Goal: Task Accomplishment & Management: Manage account settings

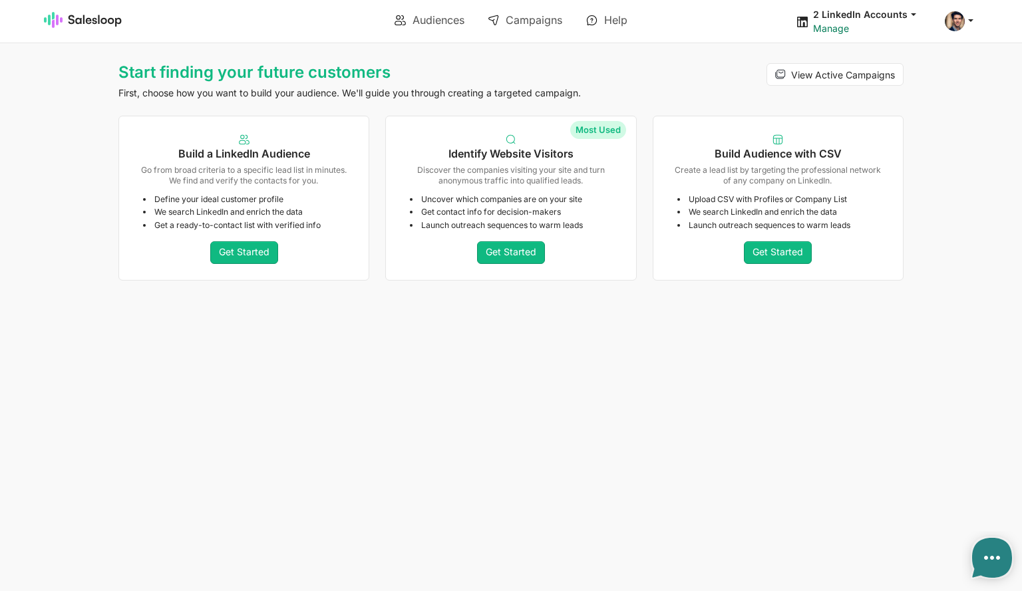
type textarea "x"
click at [953, 20] on span at bounding box center [955, 21] width 20 height 20
click at [845, 80] on link "Checkout" at bounding box center [895, 76] width 144 height 23
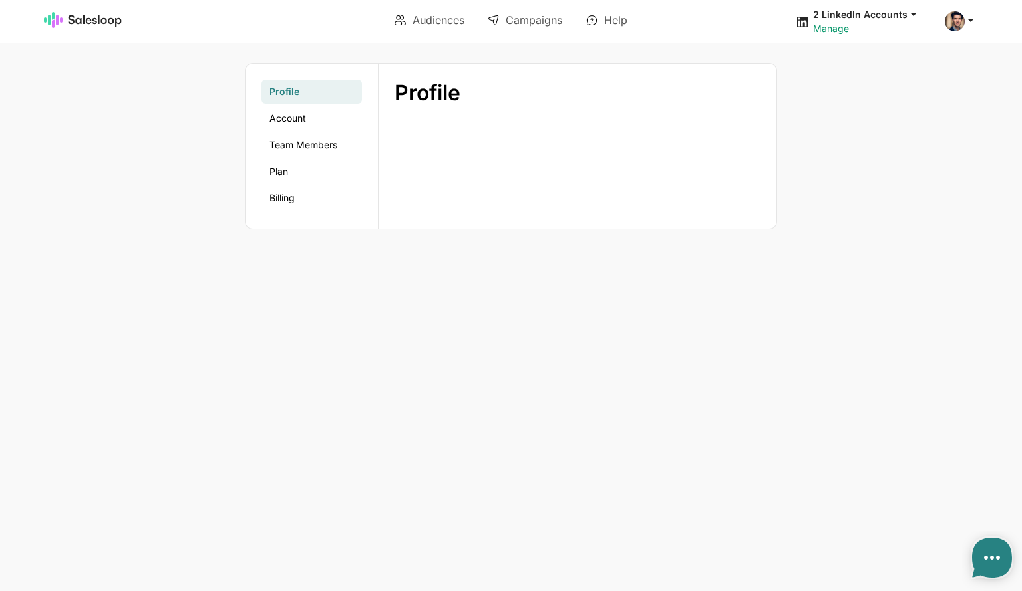
type textarea "x"
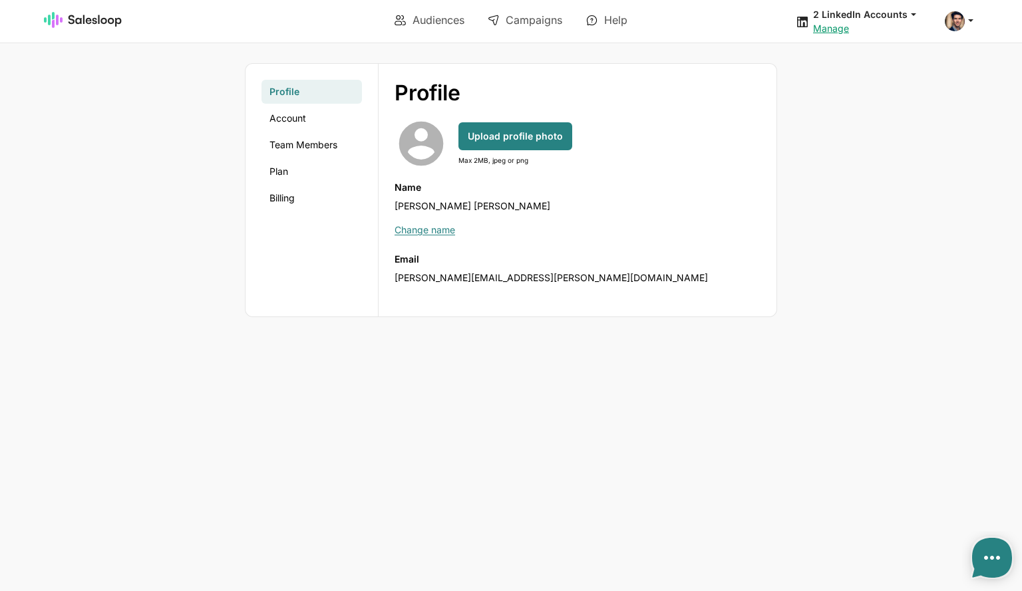
click at [304, 130] on ul "Profile Account Team Members Plan Billing" at bounding box center [311, 145] width 100 height 130
click at [295, 118] on link "Account" at bounding box center [311, 118] width 100 height 24
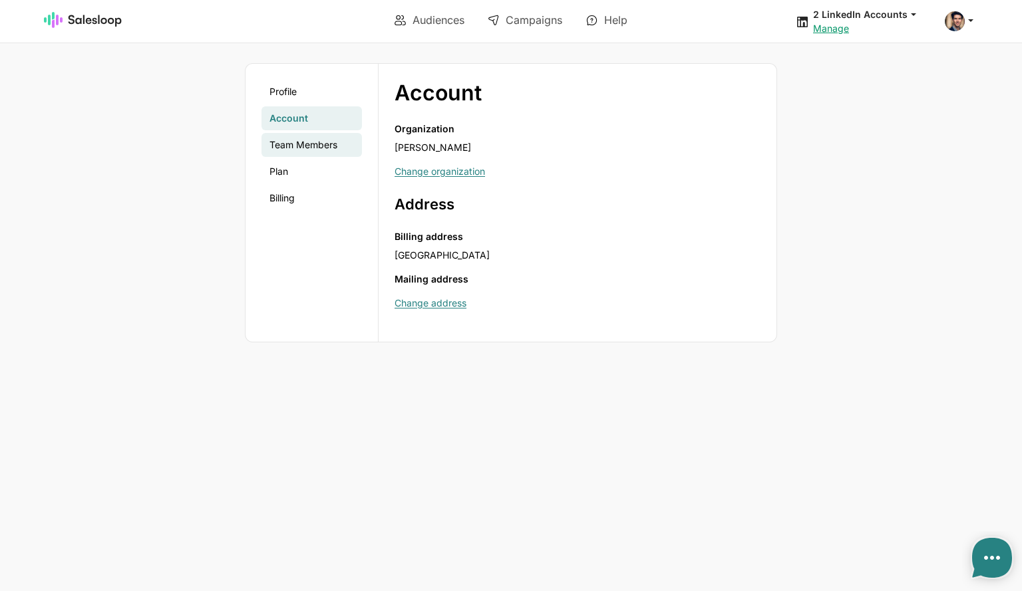
click at [301, 136] on link "Team Members" at bounding box center [311, 145] width 100 height 24
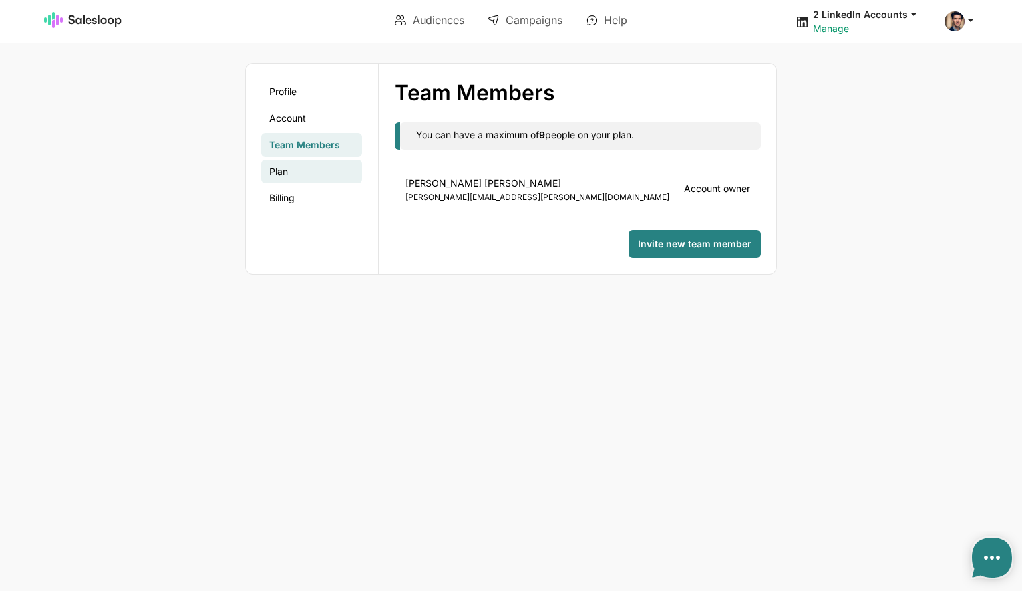
click at [287, 172] on link "Plan" at bounding box center [311, 172] width 100 height 24
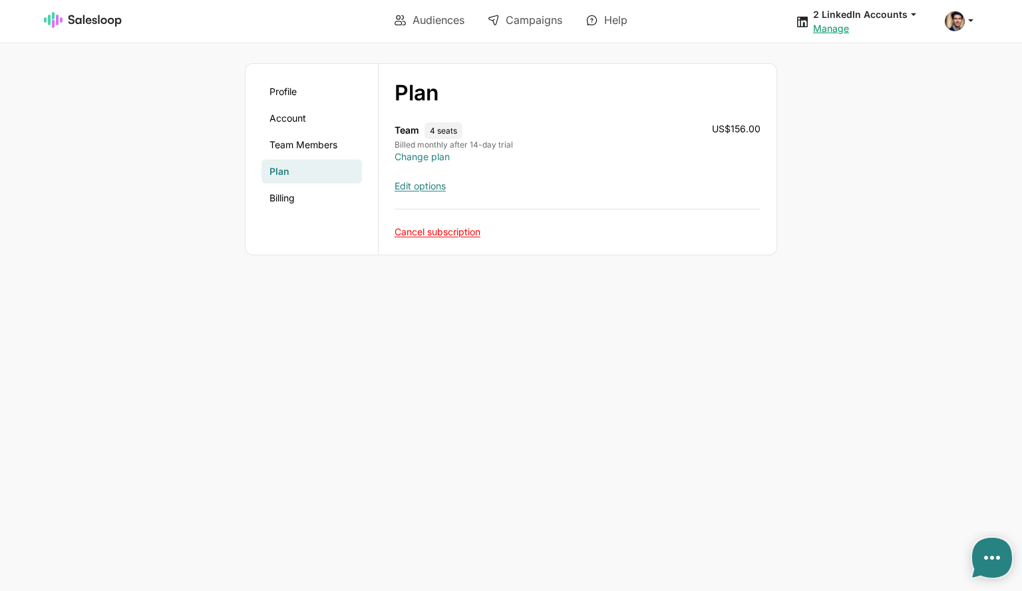
click at [440, 159] on link "Change plan" at bounding box center [421, 156] width 55 height 11
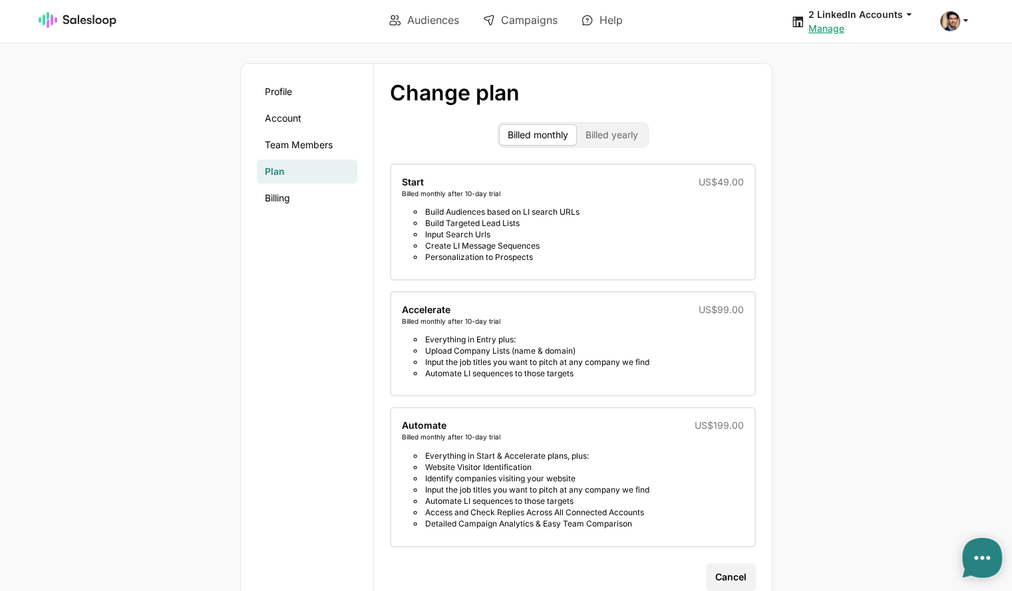
click at [700, 458] on li "Everything in Start & Accelerate plans, plus:" at bounding box center [579, 455] width 330 height 11
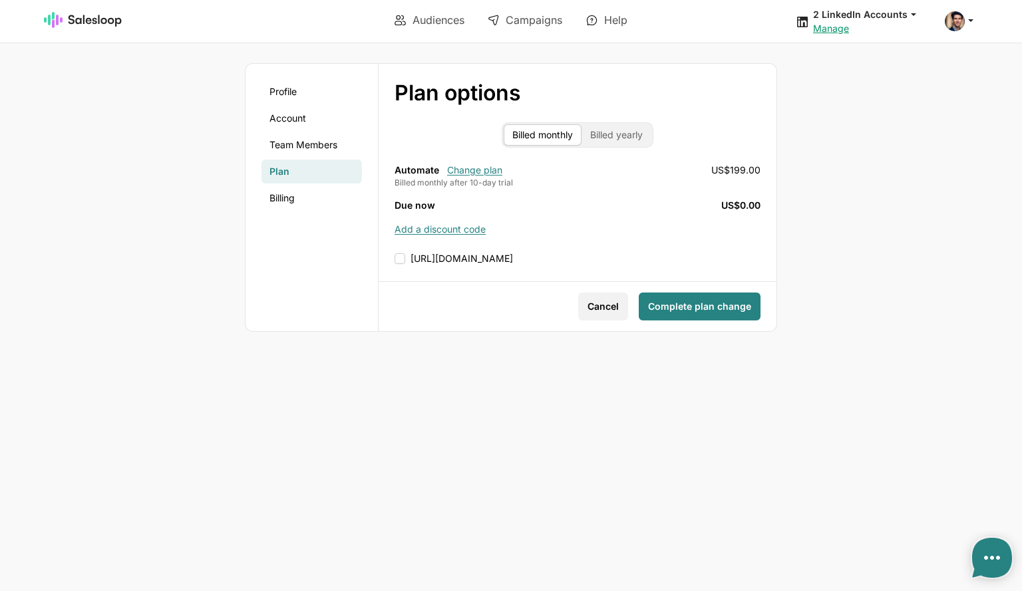
click at [395, 259] on input "https://www.salesloop.io/termsandconditions/" at bounding box center [577, 258] width 366 height 13
checkbox input "true"
click at [323, 142] on link "Team Members" at bounding box center [311, 145] width 100 height 24
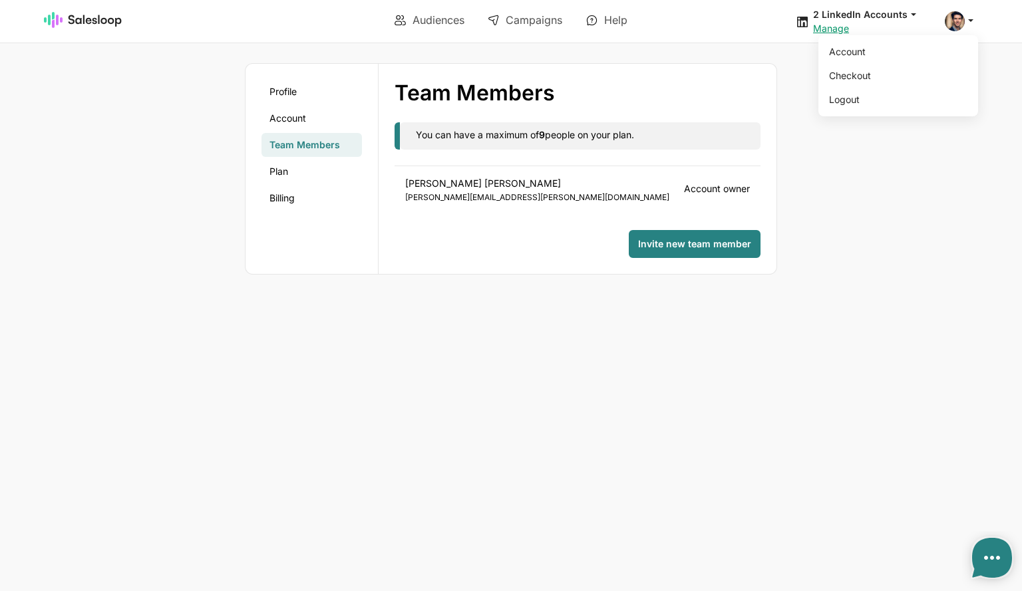
click at [969, 23] on icon at bounding box center [970, 20] width 12 height 12
click at [933, 194] on body "Audiences Campaigns Help 2 LinkedIn Accounts jobs: 18/08/2025, 09:00:56 Audienc…" at bounding box center [511, 295] width 1022 height 591
click at [966, 27] on div at bounding box center [961, 21] width 33 height 20
click at [831, 29] on link "Manage" at bounding box center [831, 28] width 36 height 11
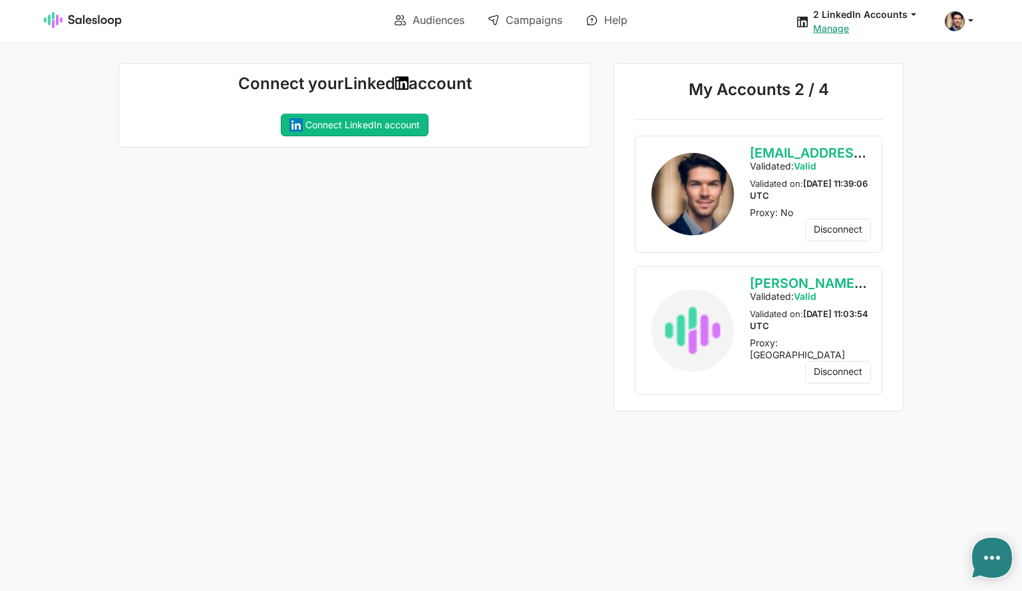
type textarea "x"
click at [953, 21] on span at bounding box center [955, 21] width 20 height 20
click at [881, 55] on link "Account" at bounding box center [895, 52] width 144 height 23
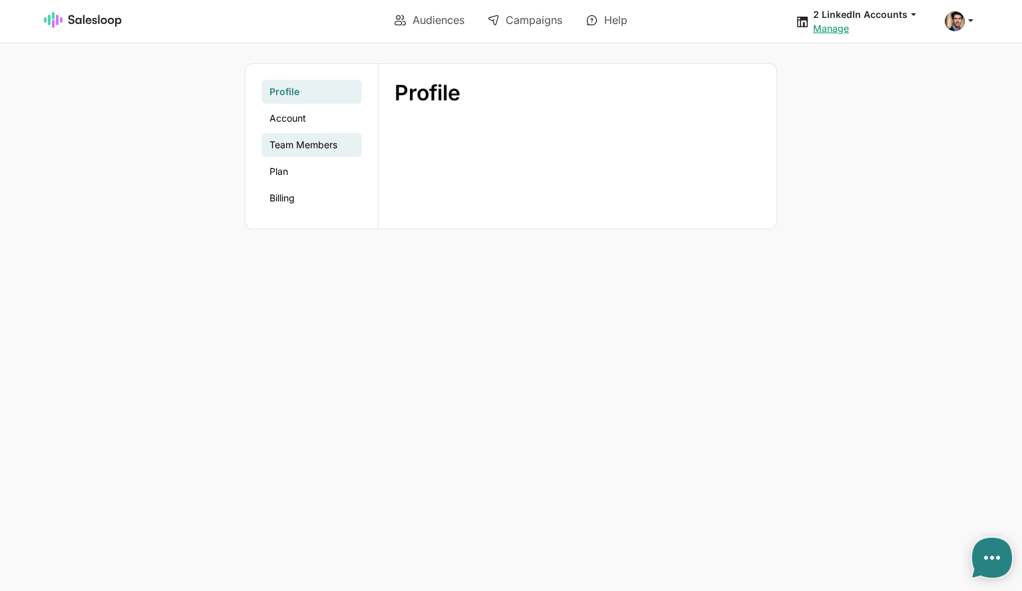
type textarea "x"
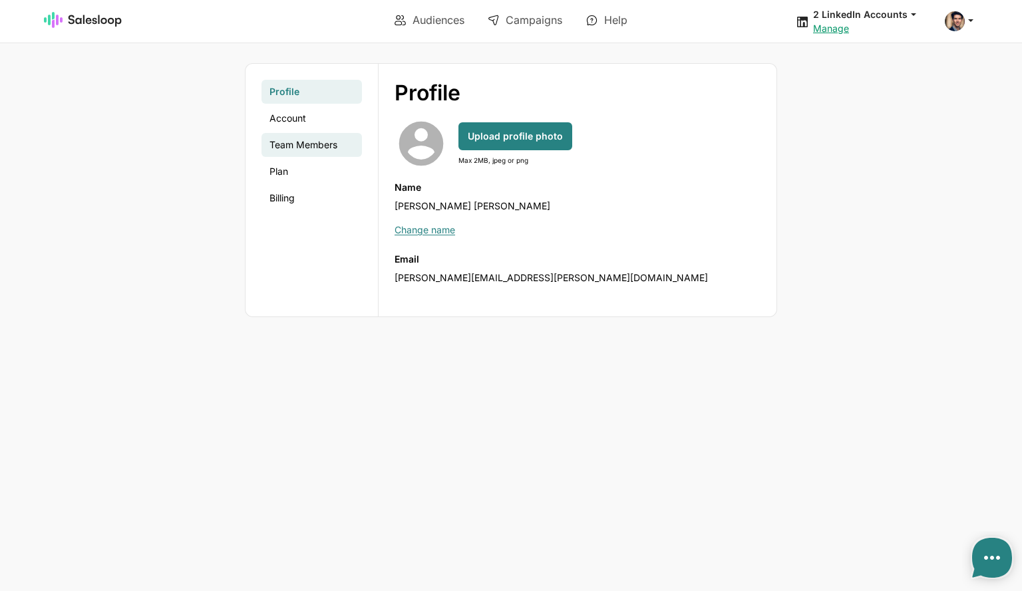
click at [287, 140] on link "Team Members" at bounding box center [311, 145] width 100 height 24
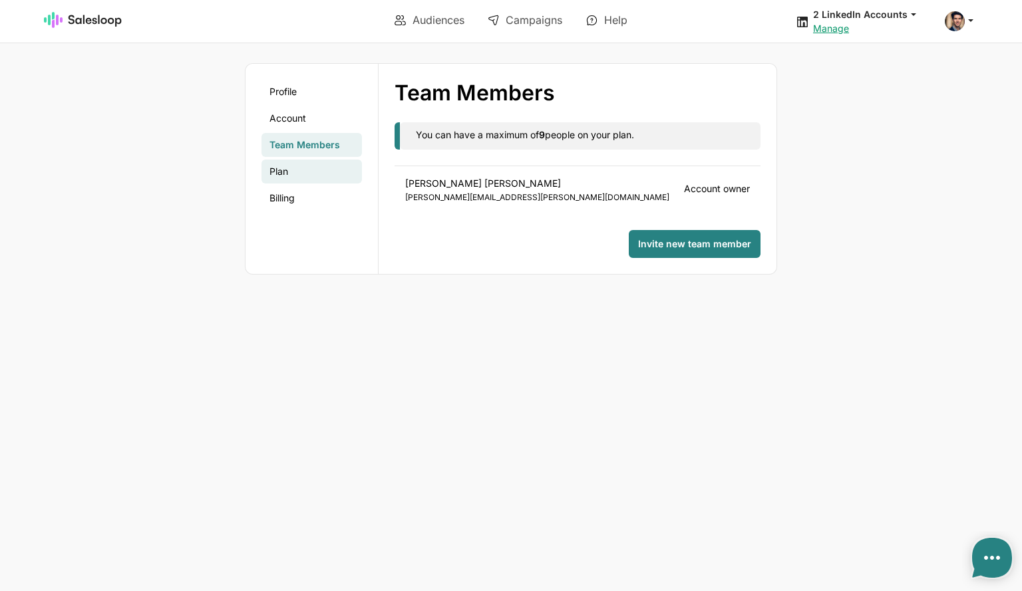
click at [321, 176] on link "Plan" at bounding box center [311, 172] width 100 height 24
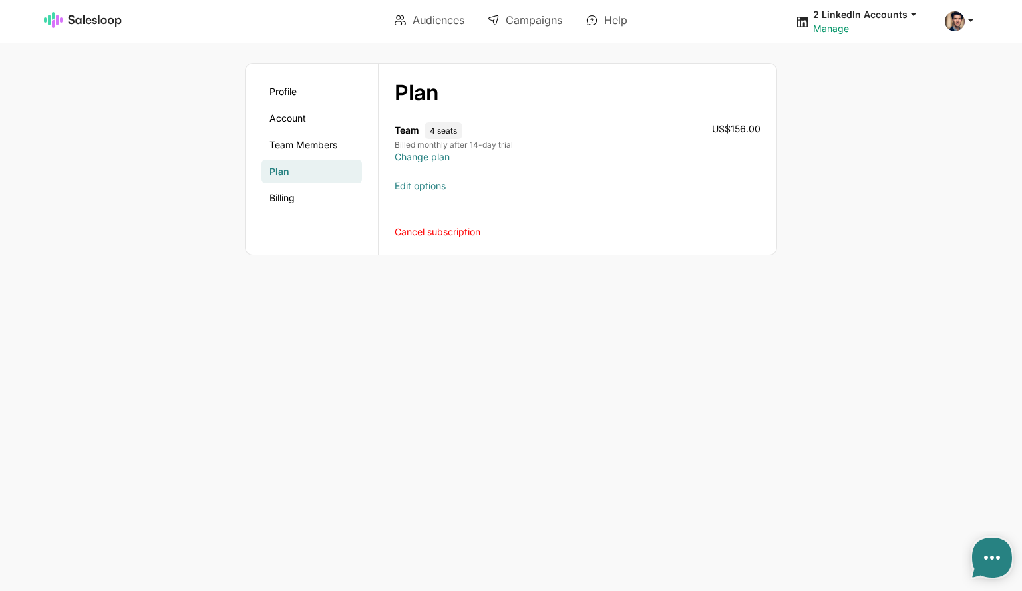
click at [418, 158] on link "Change plan" at bounding box center [421, 156] width 55 height 11
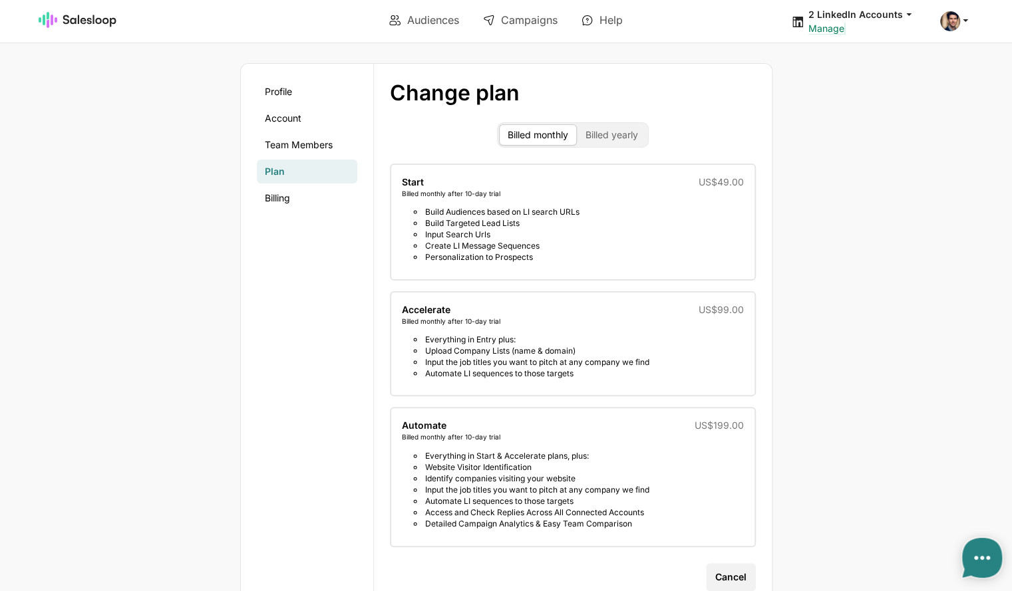
click at [827, 26] on link "Manage" at bounding box center [826, 28] width 36 height 11
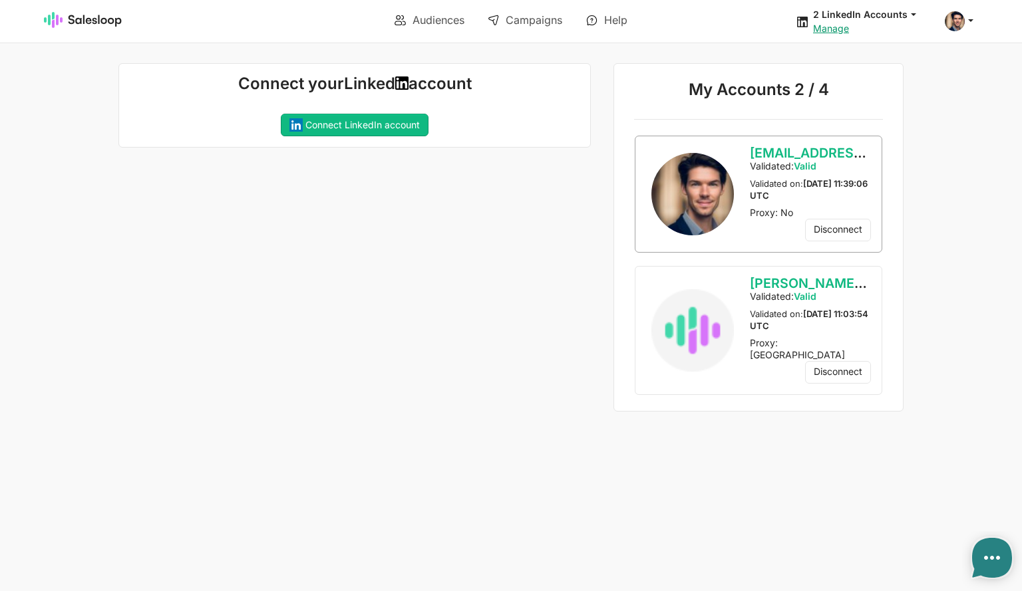
type textarea "x"
click at [964, 20] on icon at bounding box center [970, 20] width 12 height 12
click at [873, 57] on link "Account" at bounding box center [895, 52] width 144 height 23
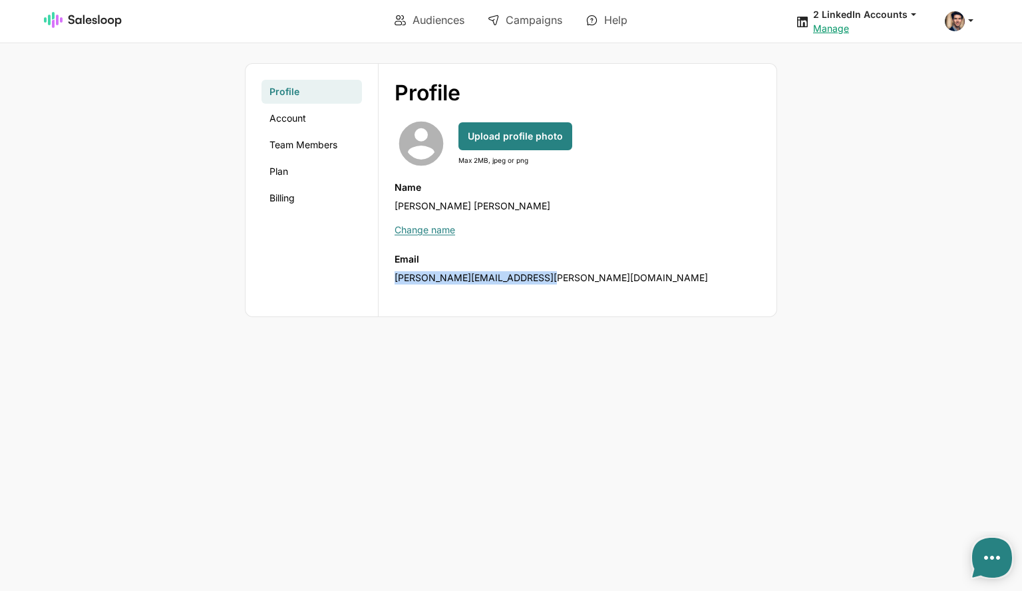
drag, startPoint x: 539, startPoint y: 277, endPoint x: 388, endPoint y: 278, distance: 150.3
click at [388, 278] on div "Profile Profile Account Team Members Plan Billing expand_more account_circle Up…" at bounding box center [577, 190] width 398 height 253
click at [294, 119] on link "Account" at bounding box center [311, 118] width 100 height 24
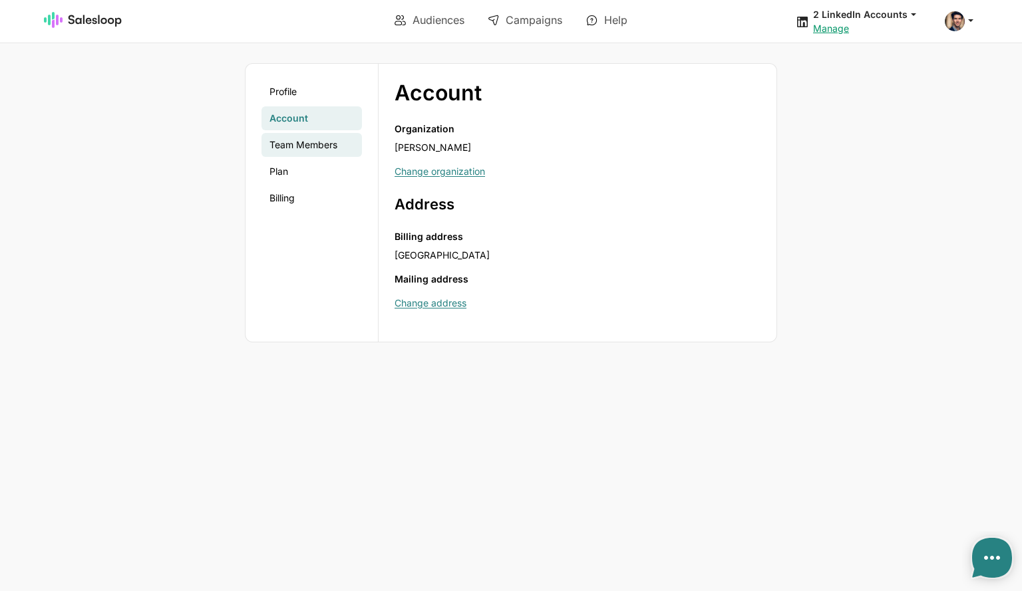
click at [303, 144] on link "Team Members" at bounding box center [311, 145] width 100 height 24
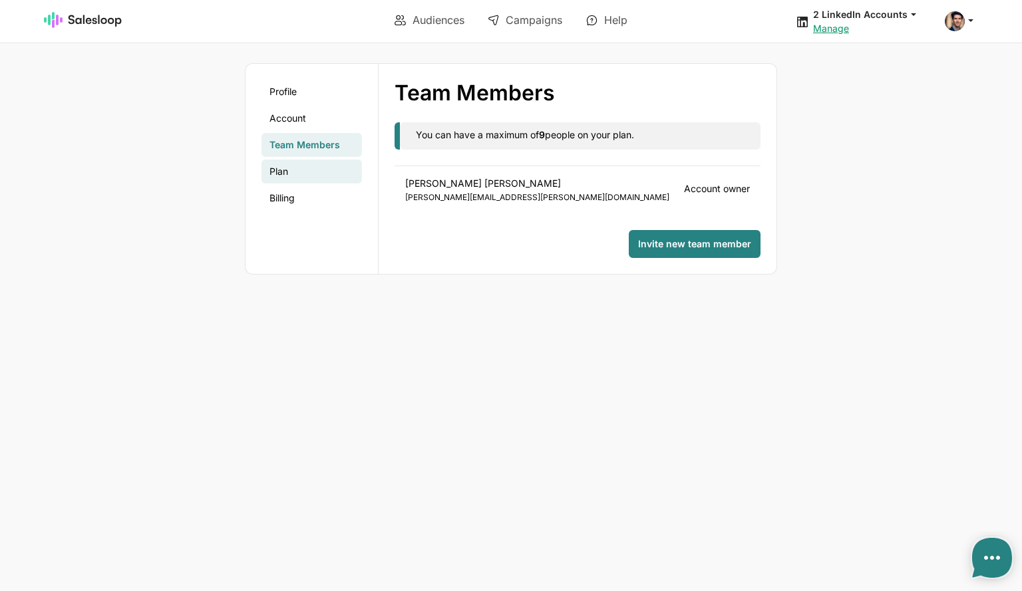
click at [303, 171] on link "Plan" at bounding box center [311, 172] width 100 height 24
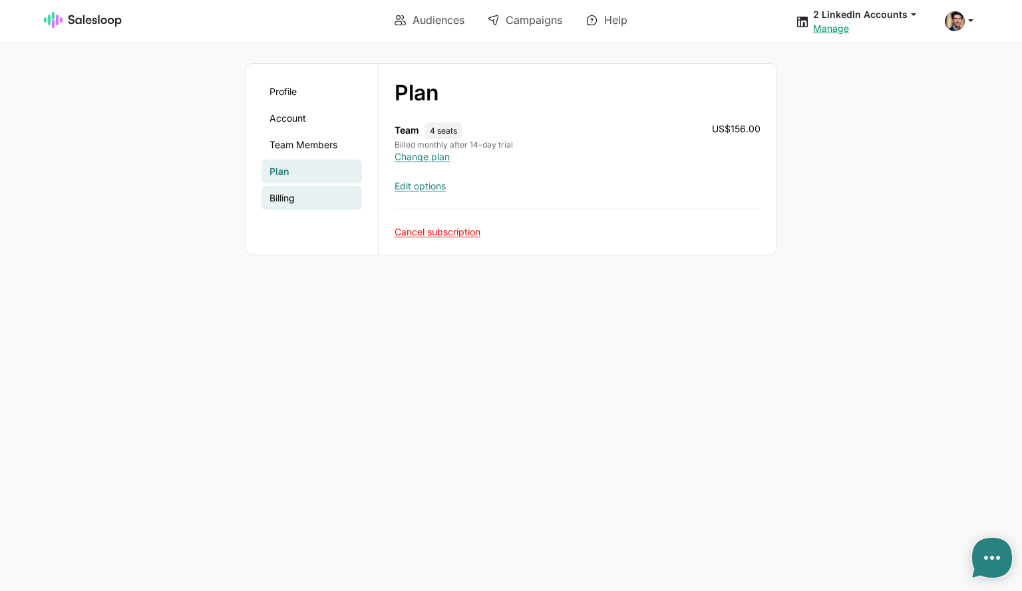
click at [311, 204] on link "Billing" at bounding box center [311, 198] width 100 height 24
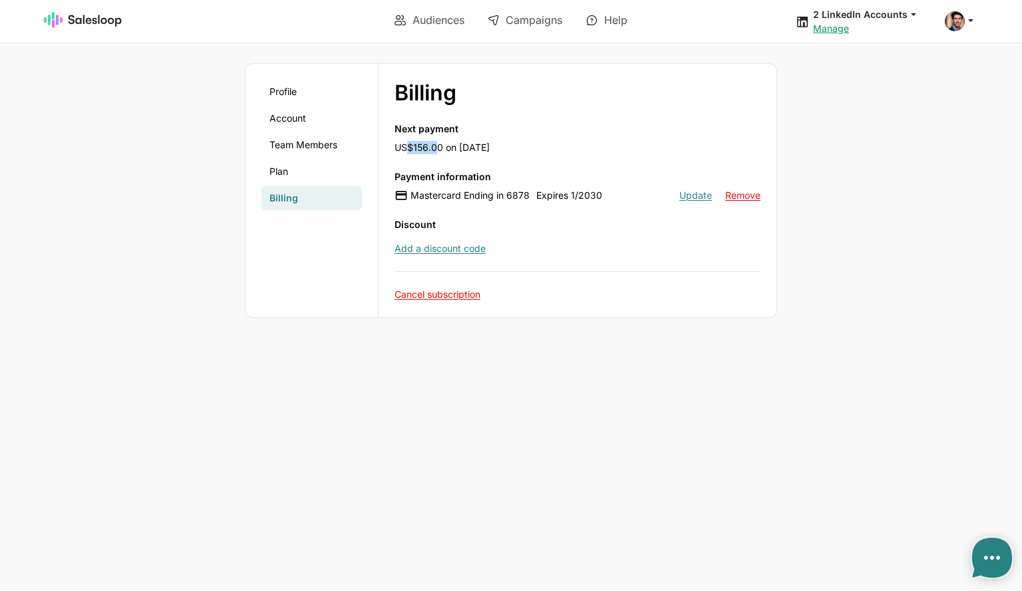
drag, startPoint x: 407, startPoint y: 143, endPoint x: 434, endPoint y: 146, distance: 26.7
click at [434, 146] on div "Next payment US$156.00 on August 22, 2025" at bounding box center [577, 138] width 366 height 32
click at [323, 178] on link "Plan" at bounding box center [311, 172] width 100 height 24
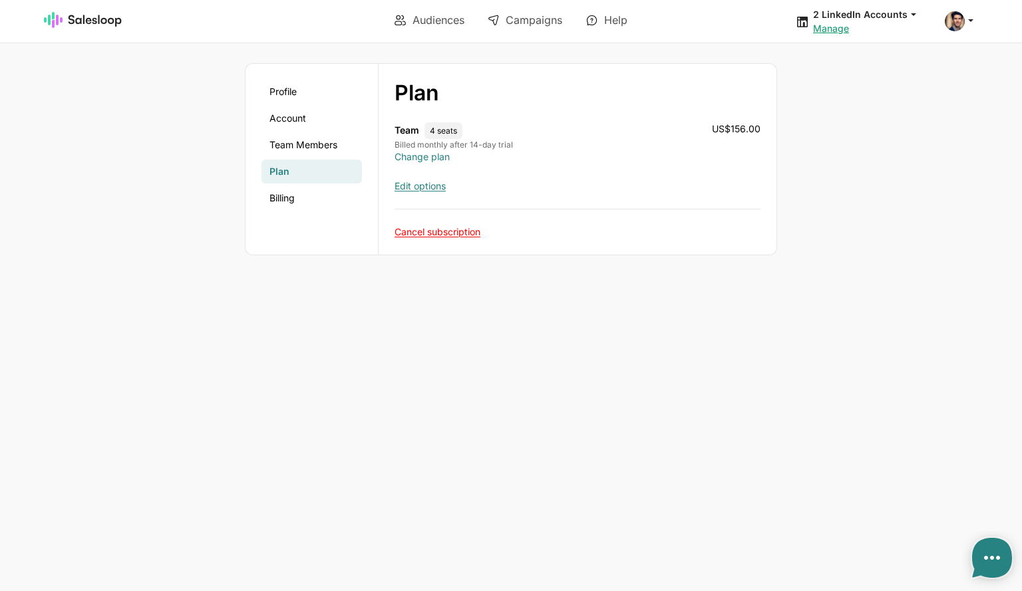
click at [435, 159] on link "Change plan" at bounding box center [421, 156] width 55 height 11
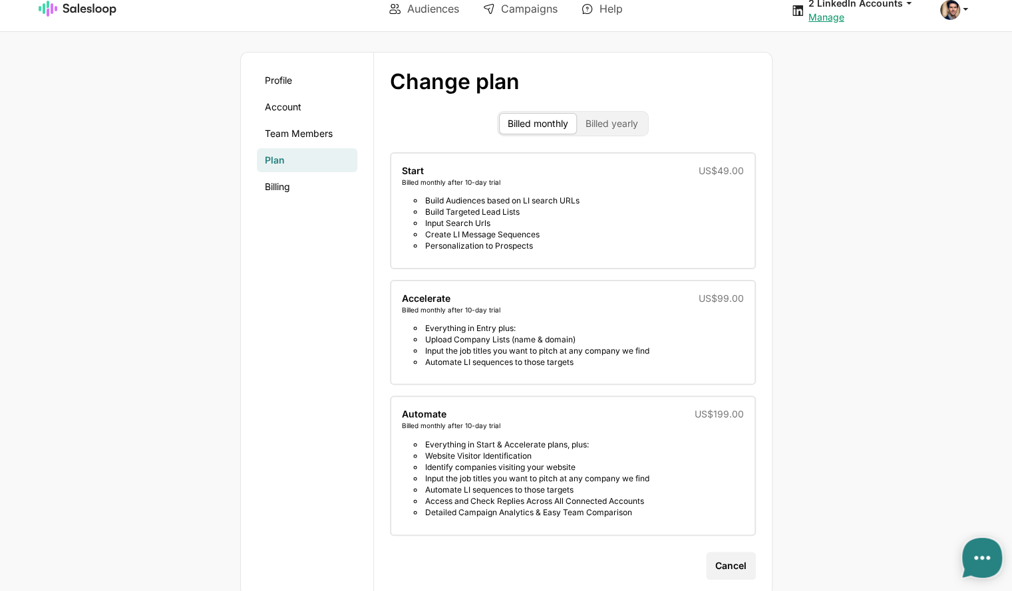
scroll to position [15, 0]
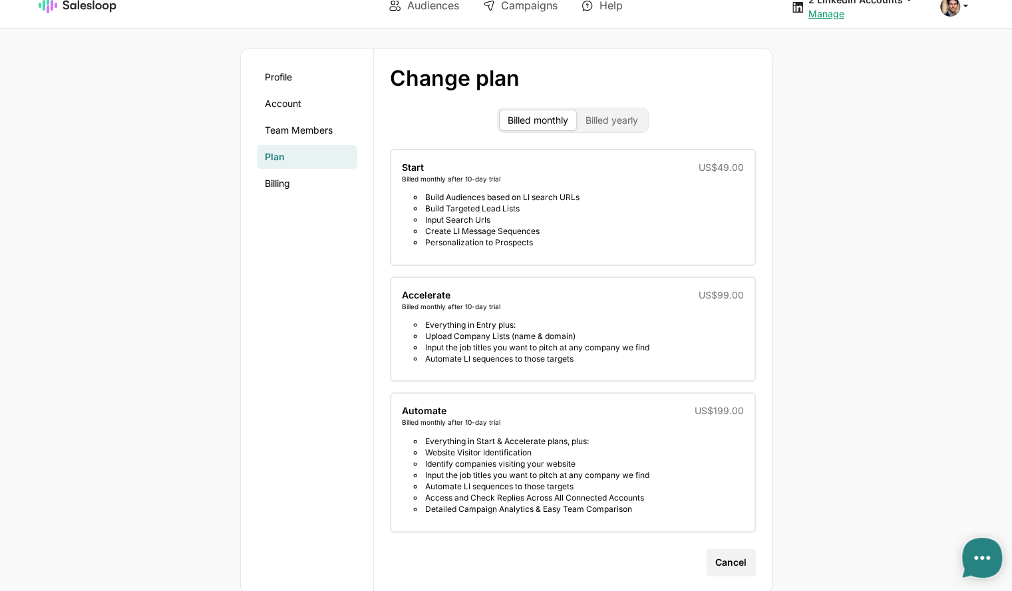
click at [277, 155] on link "Plan" at bounding box center [307, 157] width 100 height 24
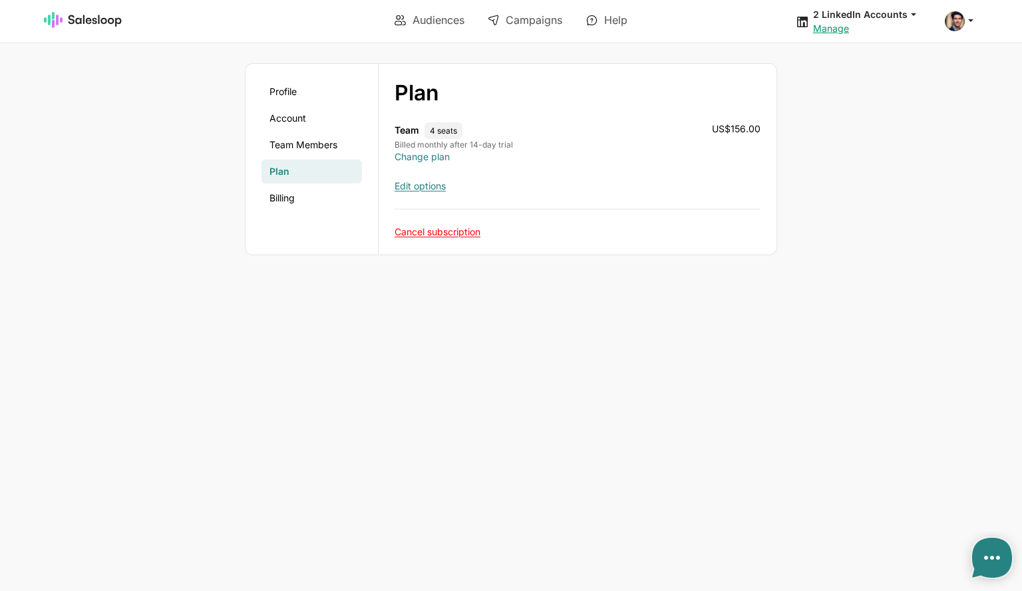
click at [434, 158] on link "Change plan" at bounding box center [421, 156] width 55 height 11
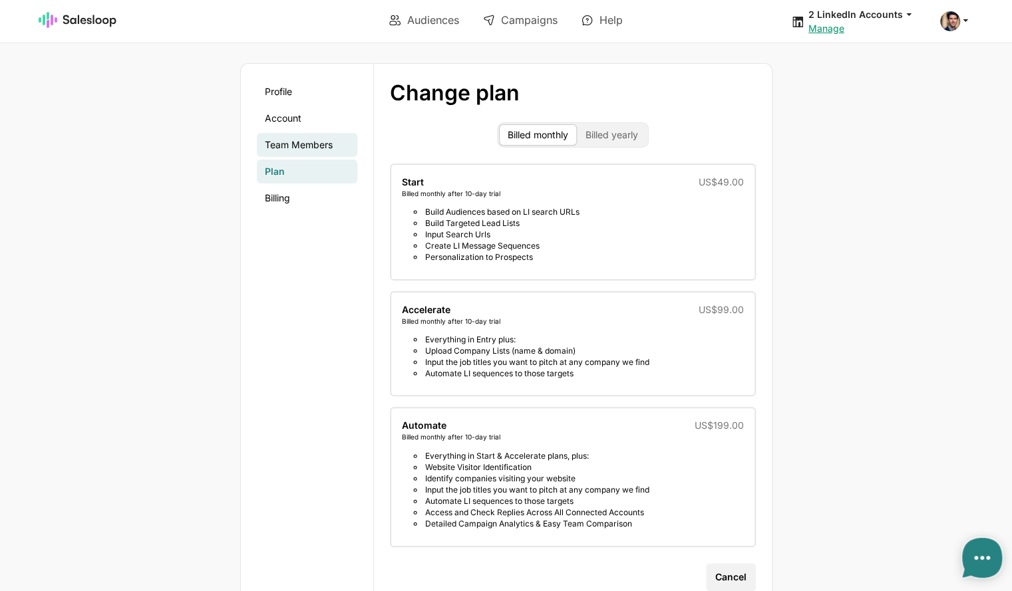
click at [322, 148] on link "Team Members" at bounding box center [307, 145] width 100 height 24
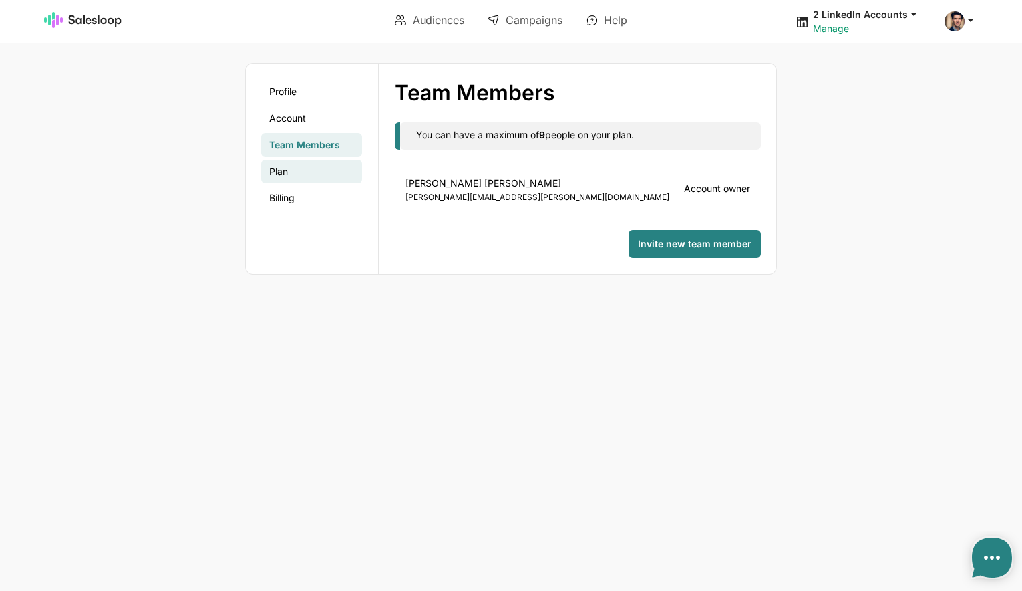
click at [313, 171] on link "Plan" at bounding box center [311, 172] width 100 height 24
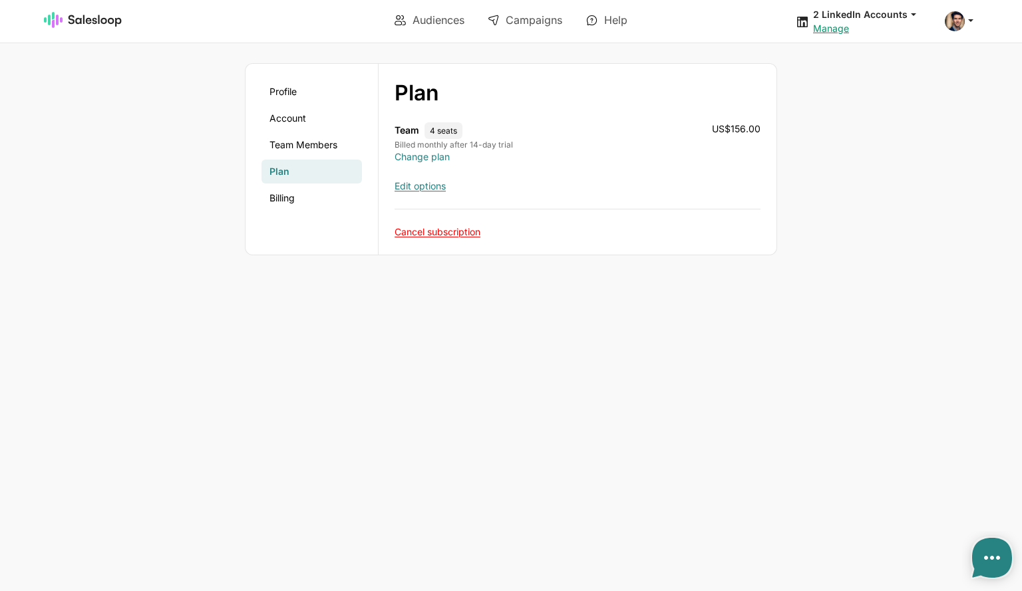
click at [417, 158] on link "Change plan" at bounding box center [421, 156] width 55 height 11
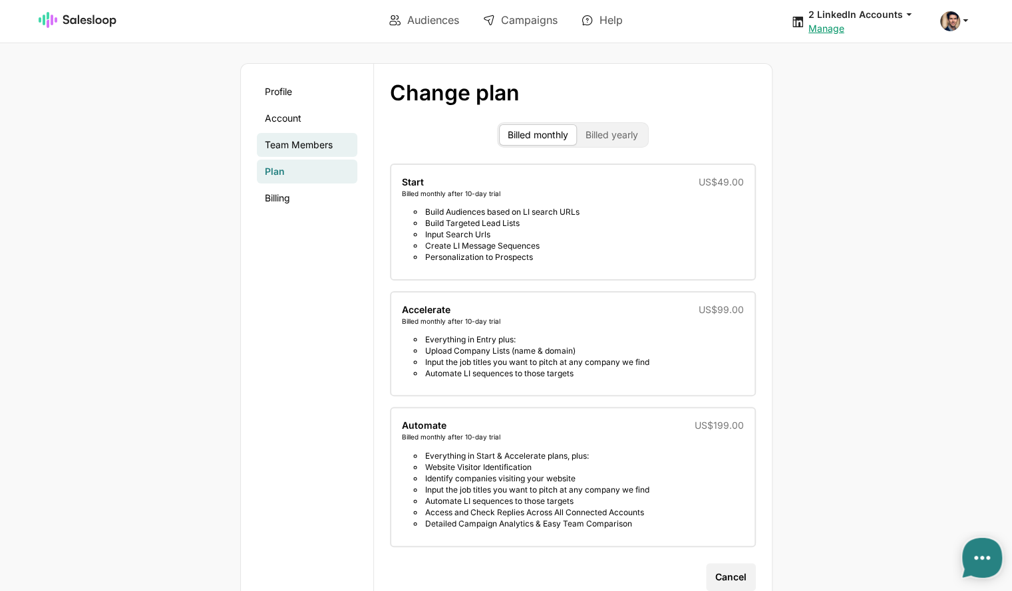
click at [291, 148] on link "Team Members" at bounding box center [307, 145] width 100 height 24
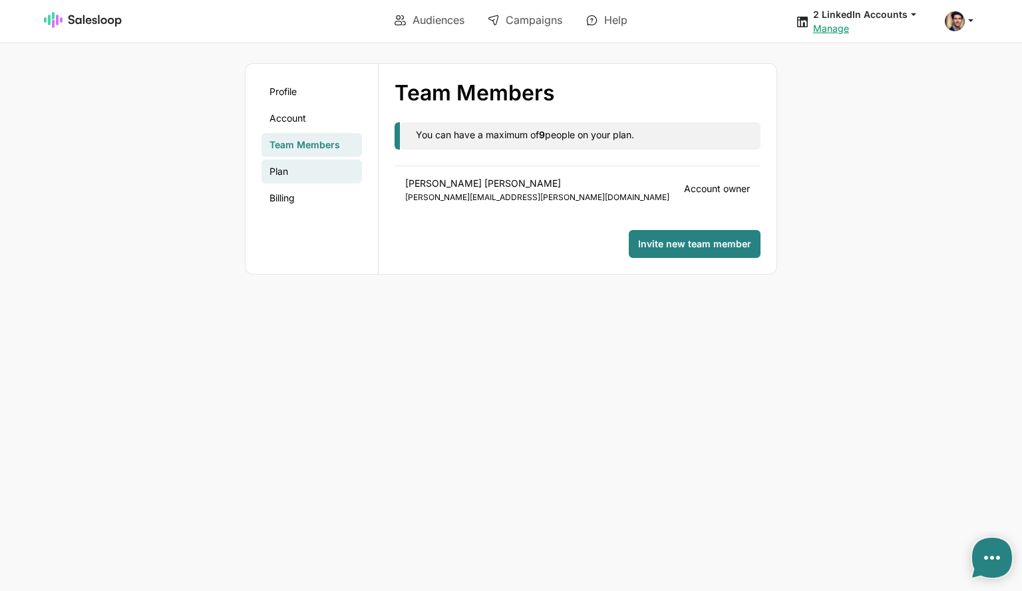
click at [296, 168] on link "Plan" at bounding box center [311, 172] width 100 height 24
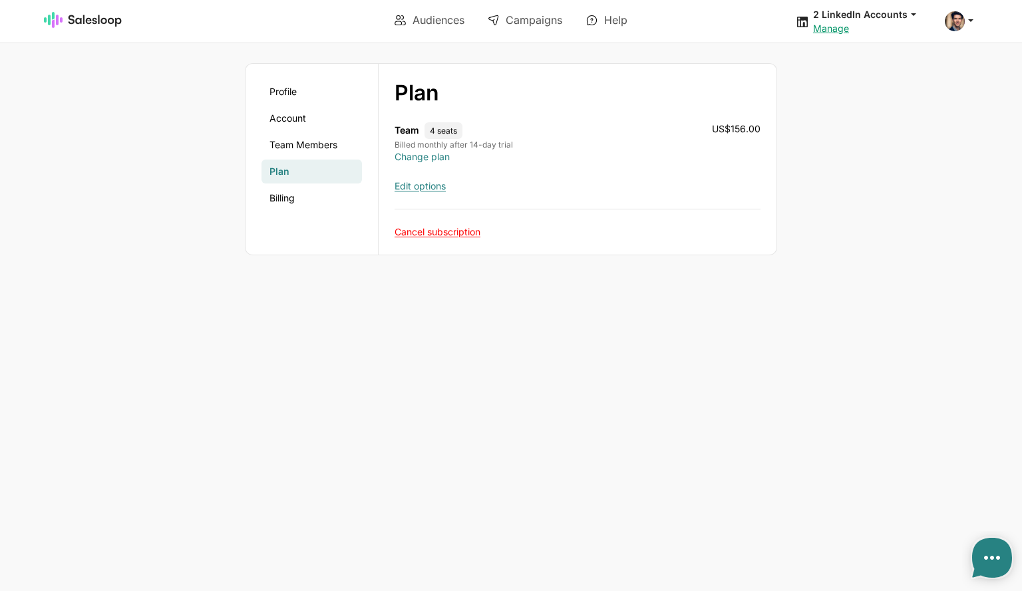
click at [422, 158] on link "Change plan" at bounding box center [421, 156] width 55 height 11
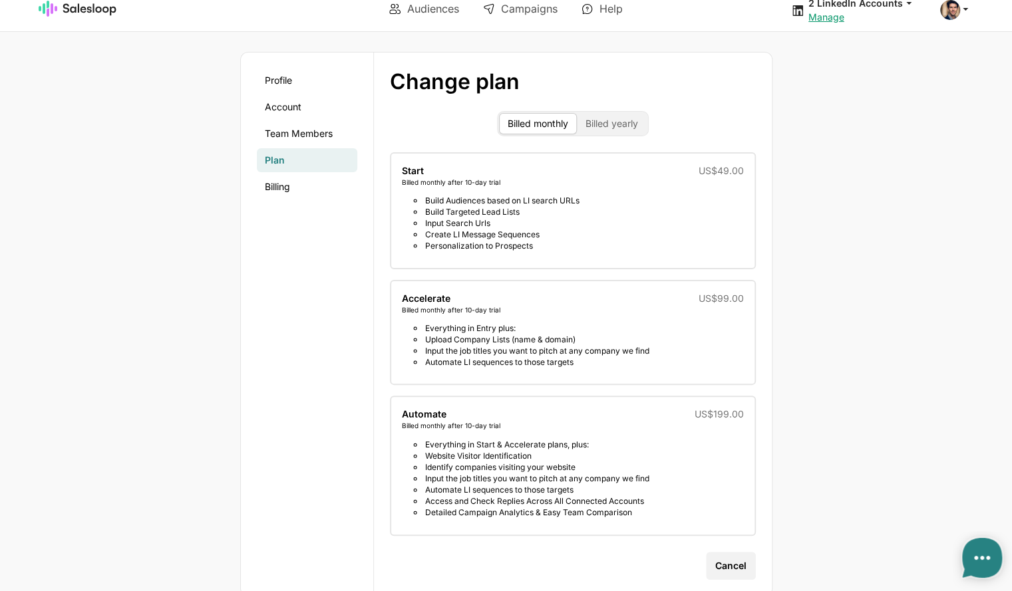
scroll to position [15, 0]
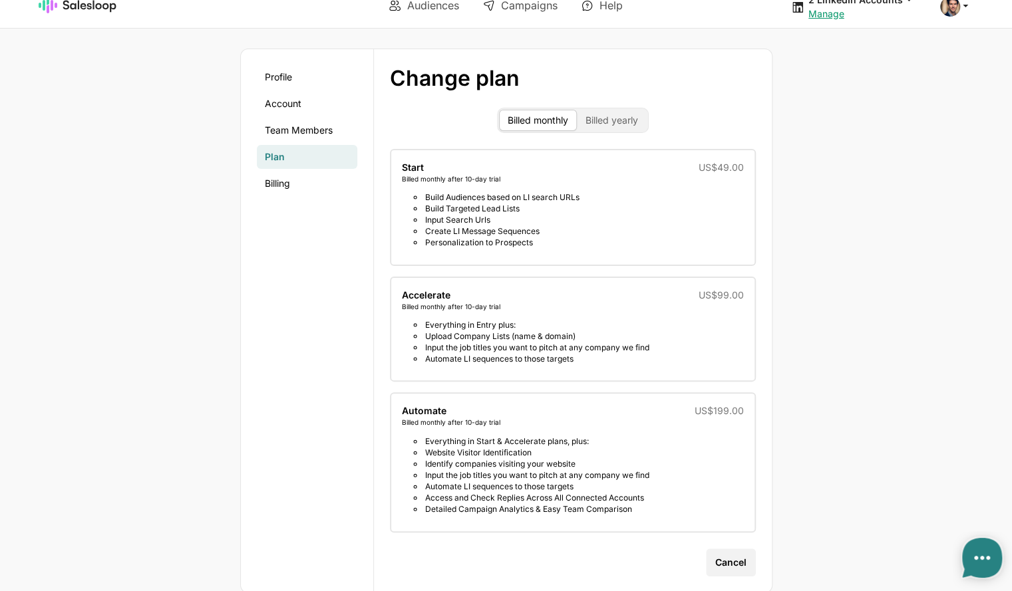
click at [678, 432] on li "US$199.00 Automate Billed monthly after 10-day trial Everything in Start & Acce…" at bounding box center [573, 462] width 366 height 140
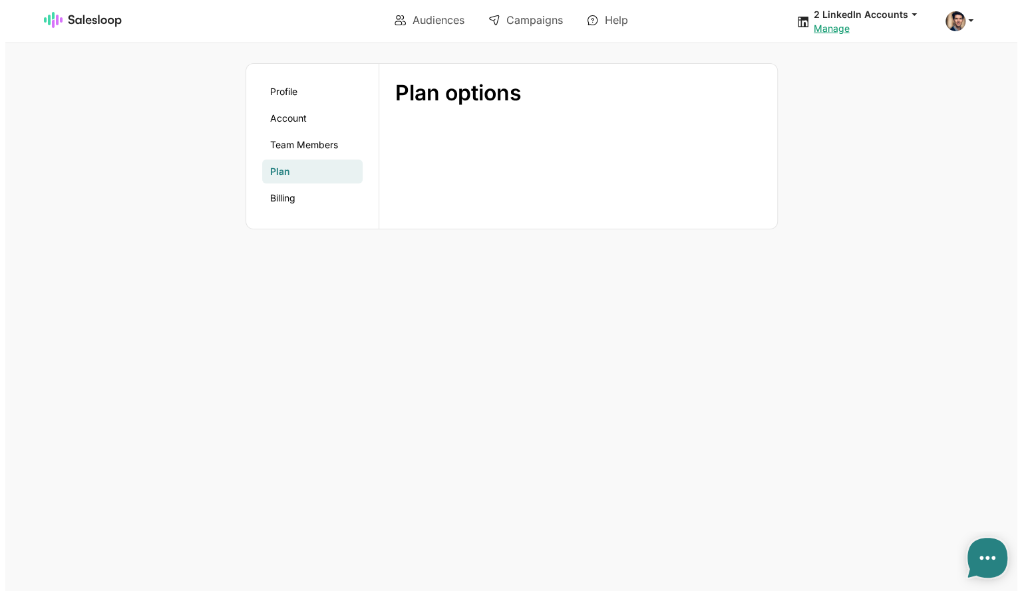
scroll to position [0, 0]
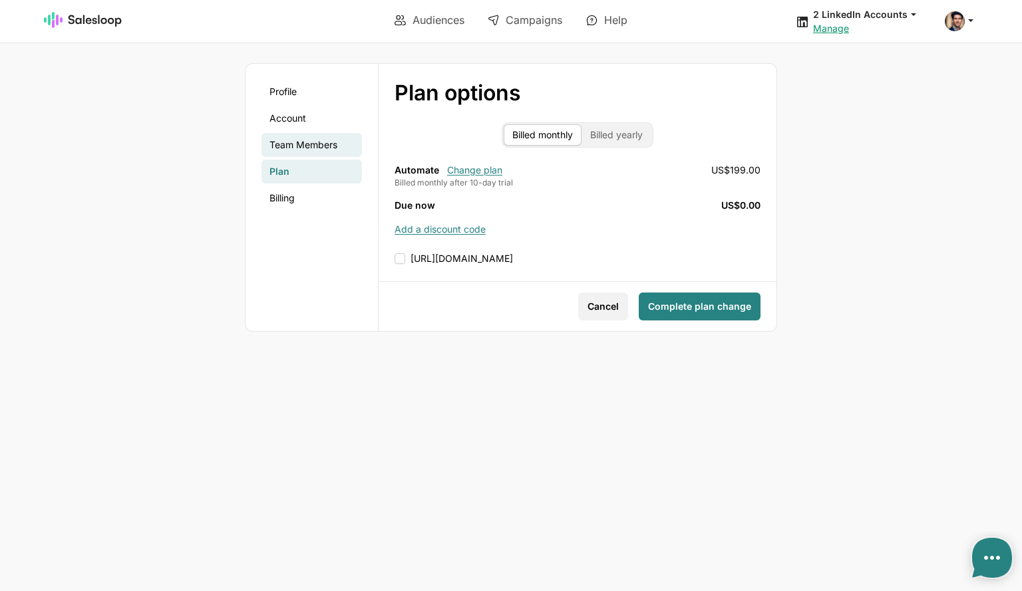
click at [311, 146] on link "Team Members" at bounding box center [311, 145] width 100 height 24
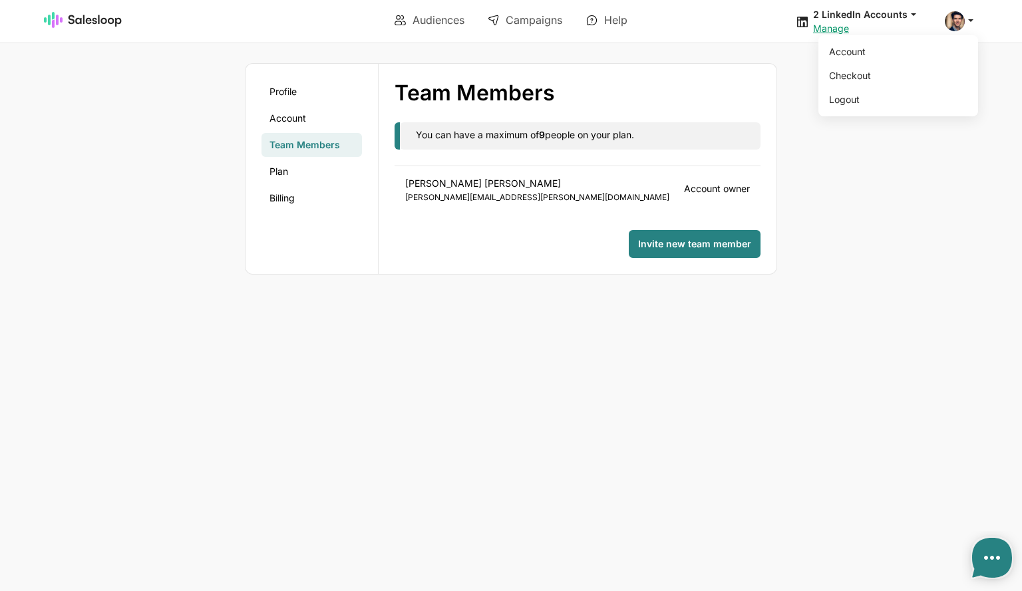
click at [960, 23] on span at bounding box center [955, 21] width 20 height 20
type textarea "x"
click at [943, 224] on body "Audiences Campaigns Help 2 LinkedIn Accounts jobs: 18/08/2025, 09:00:56 Audienc…" at bounding box center [511, 295] width 1022 height 591
click at [720, 237] on span "Invite new team member" at bounding box center [694, 243] width 113 height 13
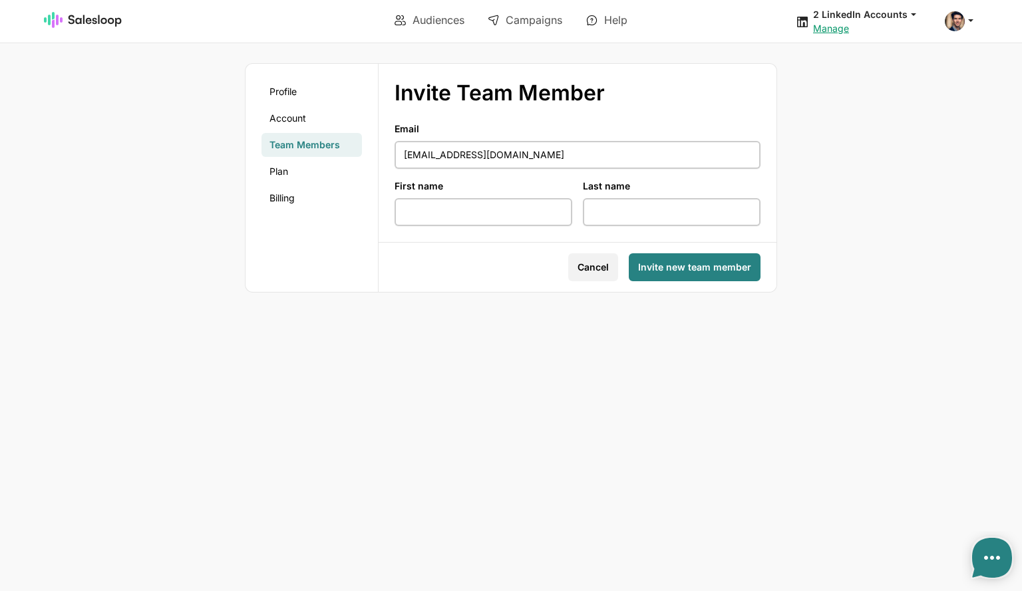
type input "oliverwalsh151@gmail.com"
click at [459, 208] on input "First name" at bounding box center [483, 212] width 178 height 28
type input "Oliver"
type input "w"
type input "Walsh"
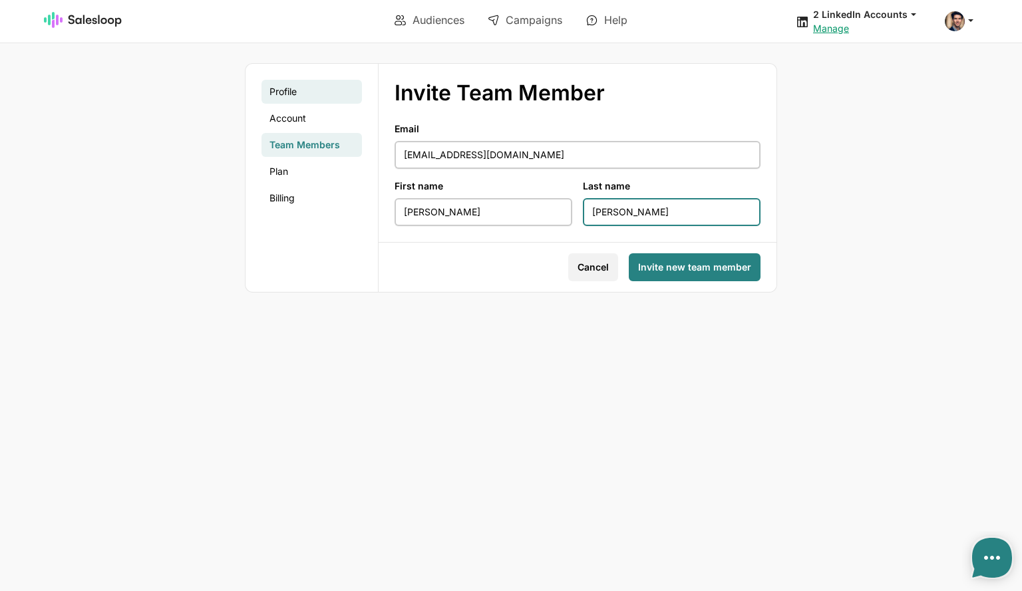
type textarea "x"
type input "Walsh"
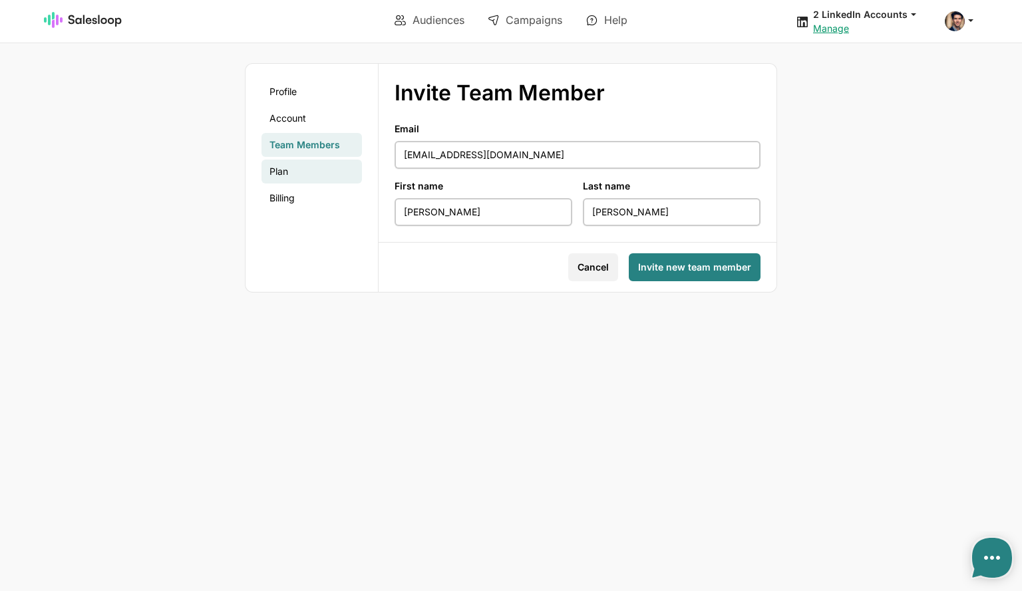
click at [299, 166] on link "Plan" at bounding box center [311, 172] width 100 height 24
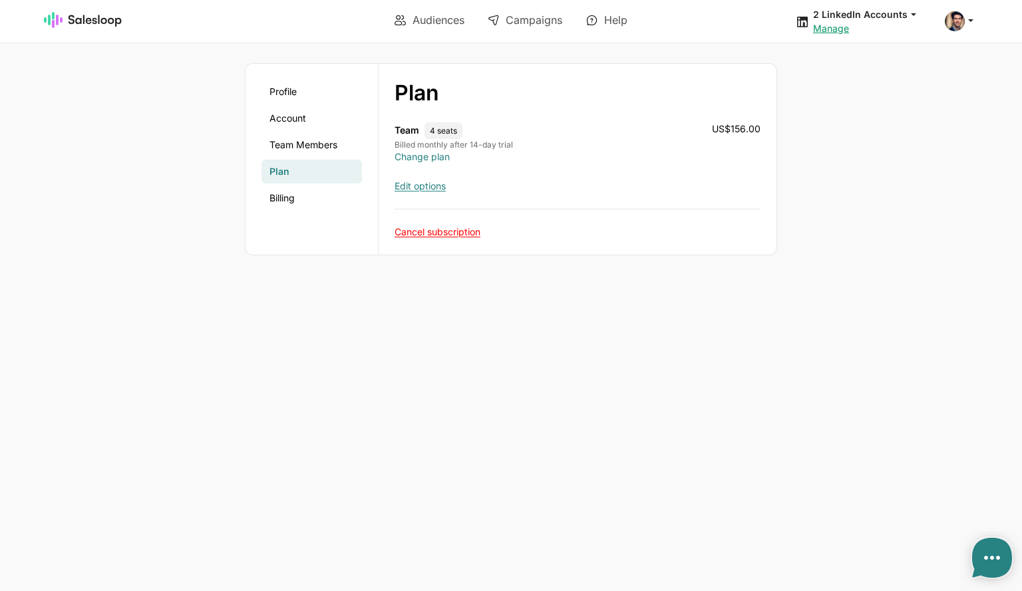
click at [433, 160] on link "Change plan" at bounding box center [421, 156] width 55 height 11
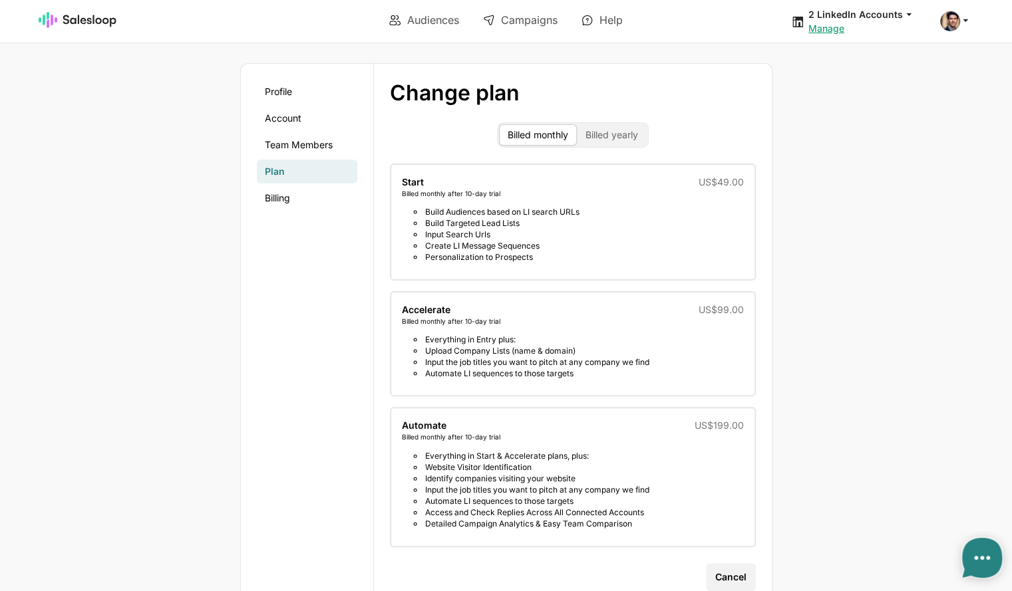
click at [719, 458] on li "Everything in Start & Accelerate plans, plus:" at bounding box center [579, 455] width 330 height 11
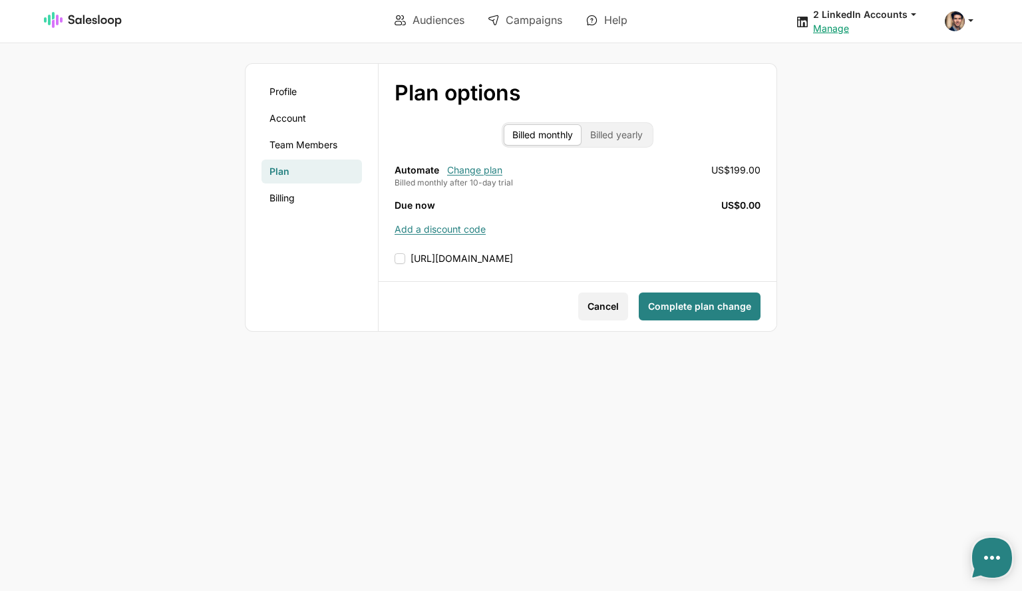
click at [395, 257] on input "https://www.salesloop.io/termsandconditions/" at bounding box center [577, 258] width 366 height 13
checkbox input "true"
click at [713, 305] on span "Complete plan change" at bounding box center [699, 306] width 103 height 13
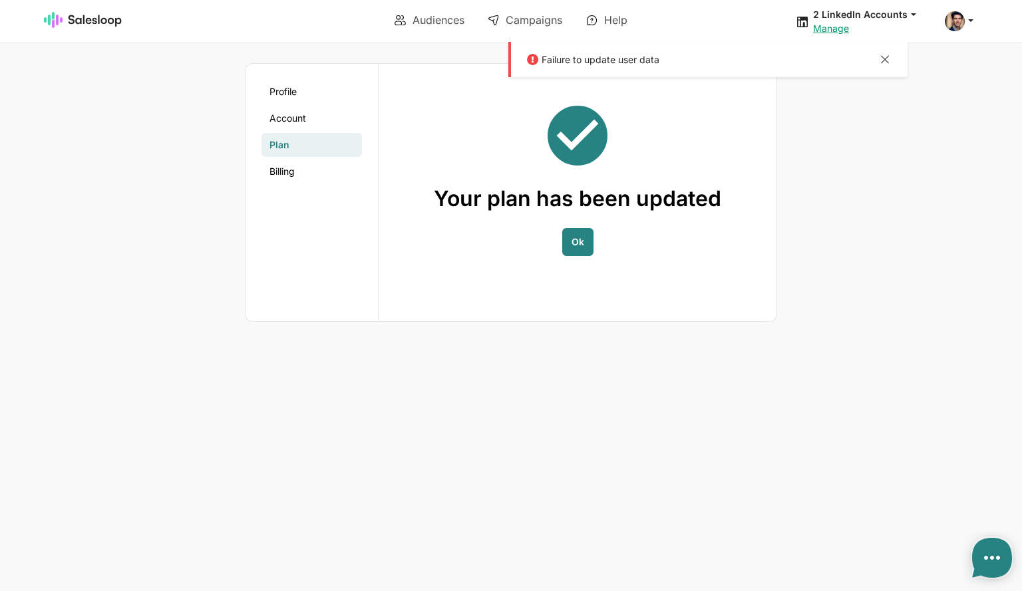
click at [888, 59] on div at bounding box center [885, 61] width 16 height 17
click at [577, 243] on span "Ok" at bounding box center [577, 241] width 13 height 13
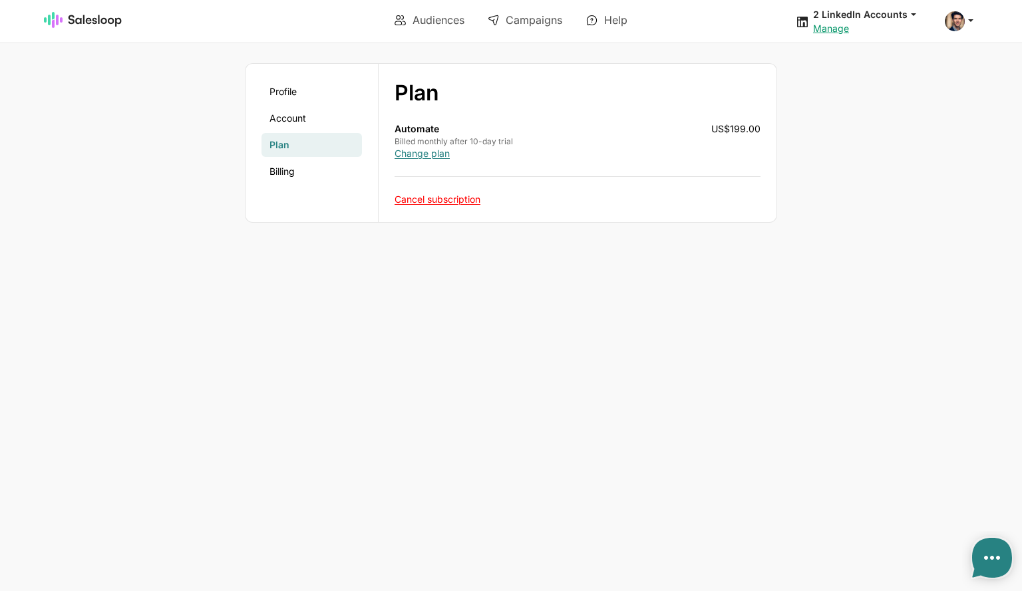
type textarea "x"
drag, startPoint x: 762, startPoint y: 128, endPoint x: 712, endPoint y: 127, distance: 49.9
click at [712, 127] on div "Plan Profile Account Plan Billing expand_more Automate Billed monthly after 10-…" at bounding box center [577, 143] width 398 height 158
click at [842, 136] on div "Profile Account Plan Billing Plan Profile Account Plan Billing expand_more Auto…" at bounding box center [510, 143] width 785 height 160
click at [298, 120] on link "Account" at bounding box center [311, 118] width 100 height 24
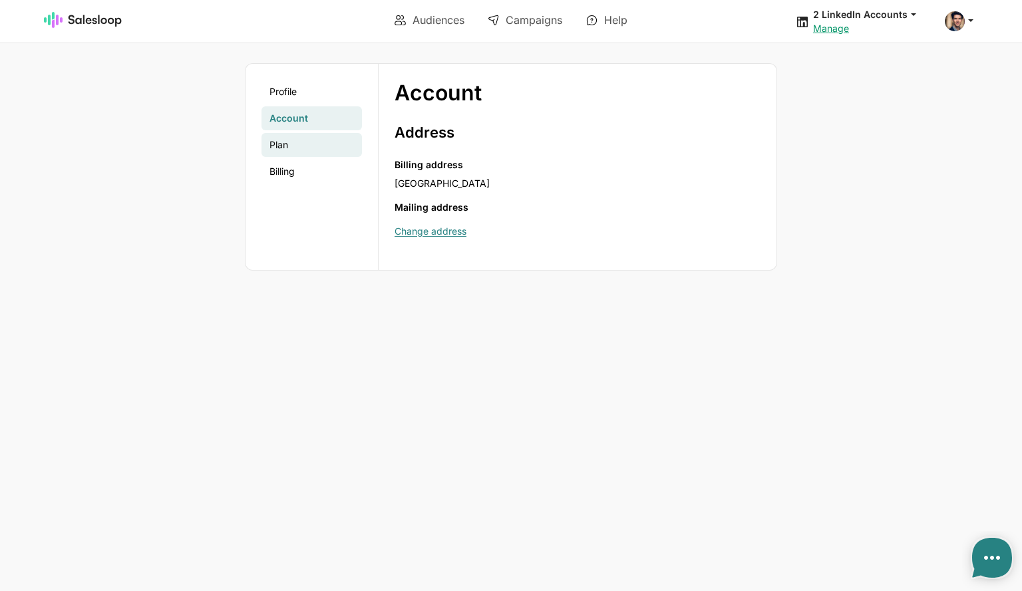
click at [299, 146] on link "Plan" at bounding box center [311, 145] width 100 height 24
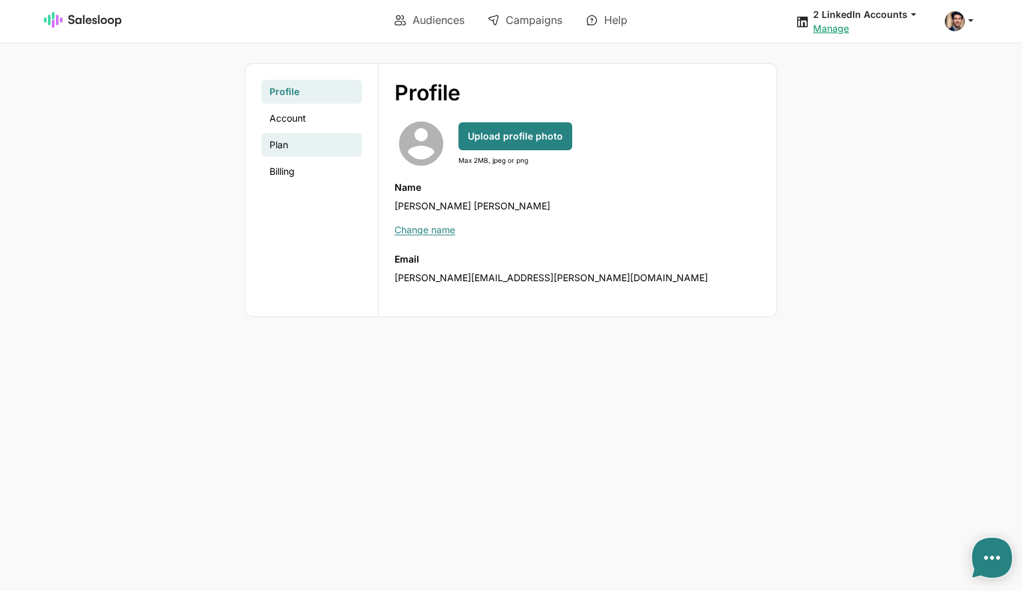
click at [270, 142] on link "Plan" at bounding box center [311, 145] width 100 height 24
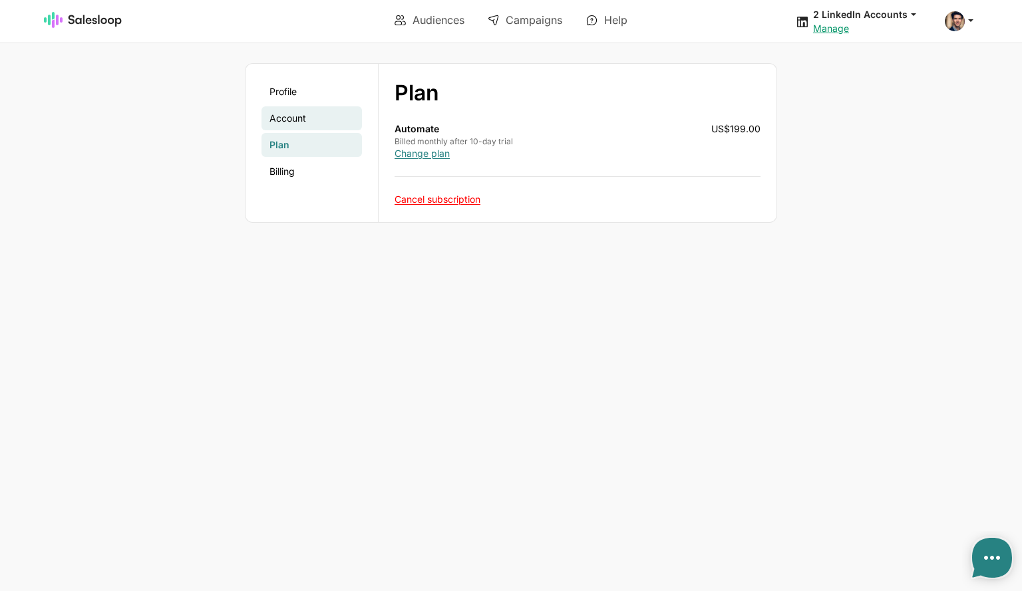
click at [292, 118] on link "Account" at bounding box center [311, 118] width 100 height 24
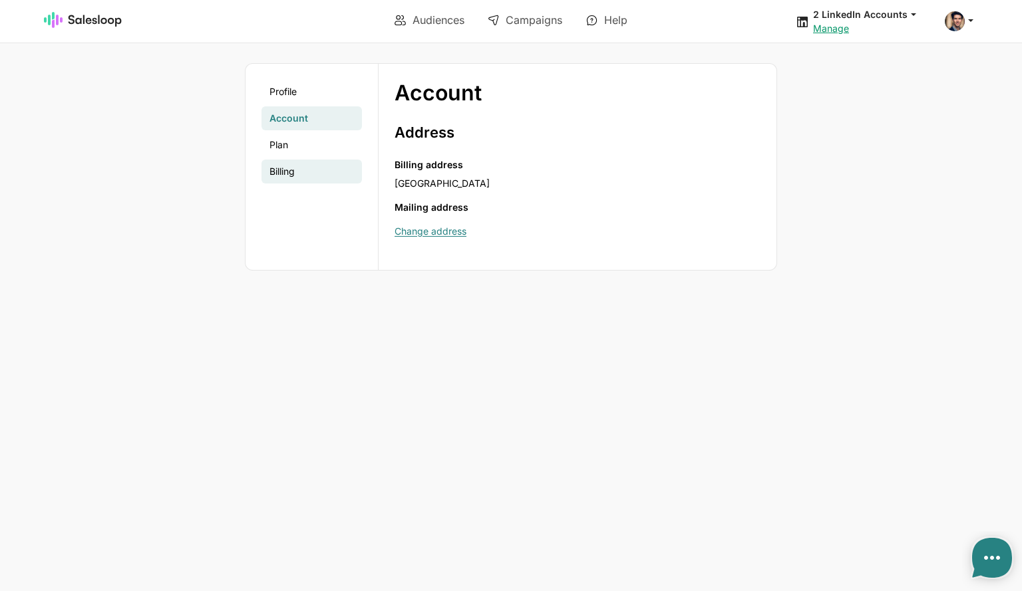
click at [287, 172] on link "Billing" at bounding box center [311, 172] width 100 height 24
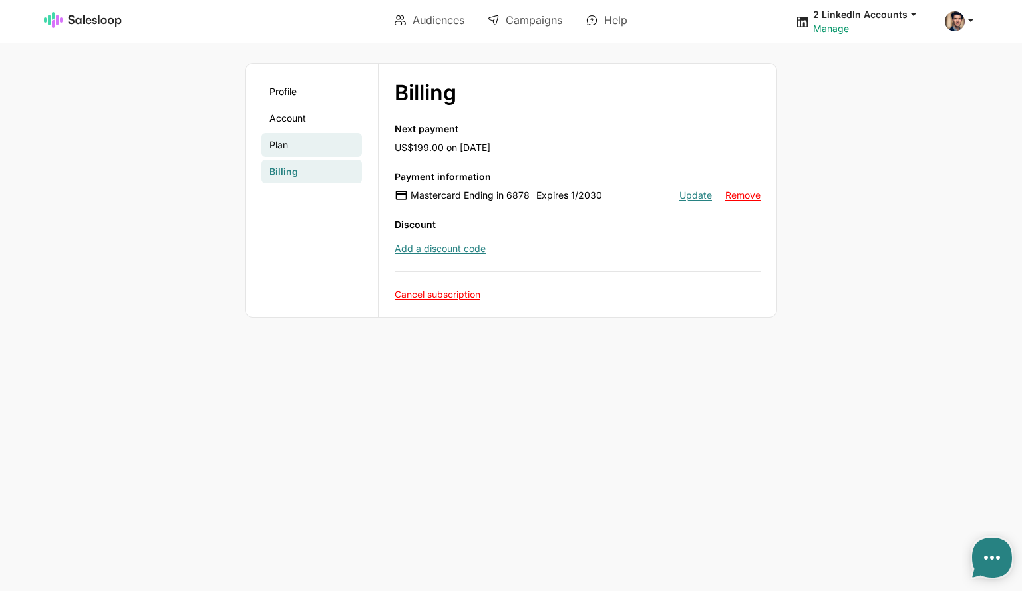
click at [287, 146] on link "Plan" at bounding box center [311, 145] width 100 height 24
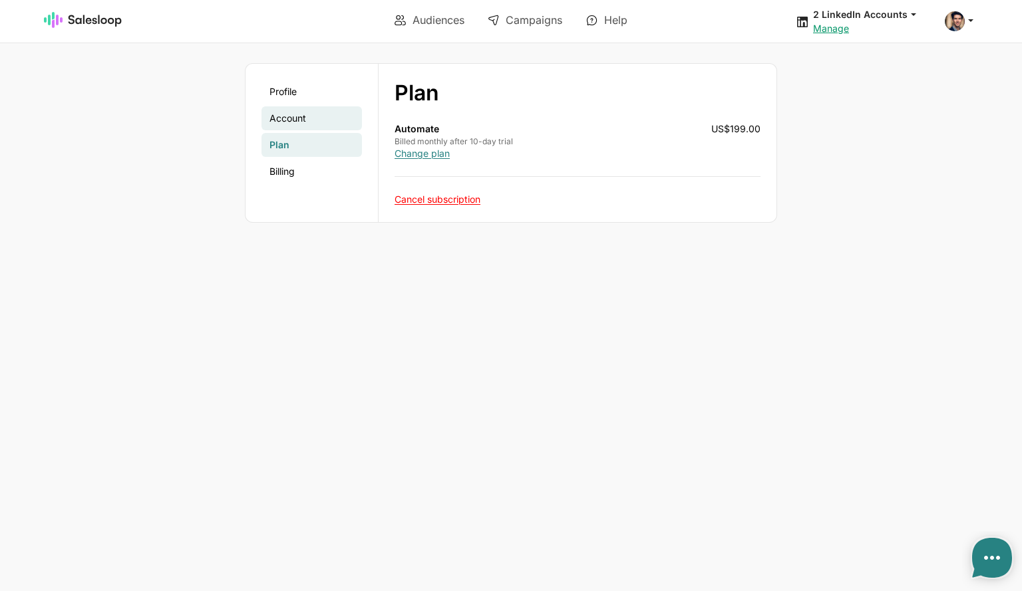
click at [303, 116] on link "Account" at bounding box center [311, 118] width 100 height 24
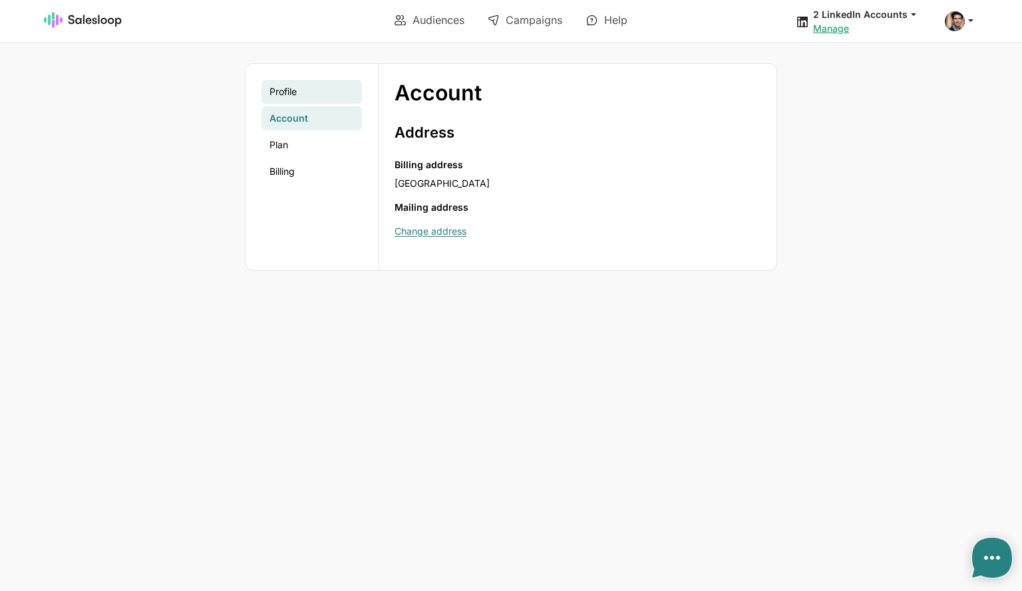
click at [293, 92] on link "Profile" at bounding box center [311, 92] width 100 height 24
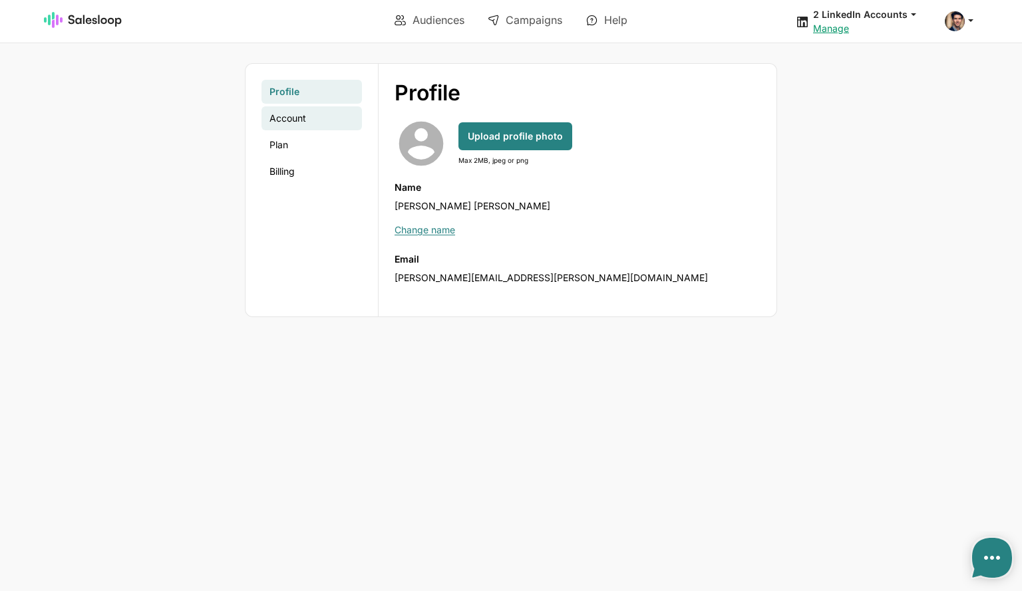
click at [302, 110] on link "Account" at bounding box center [311, 118] width 100 height 24
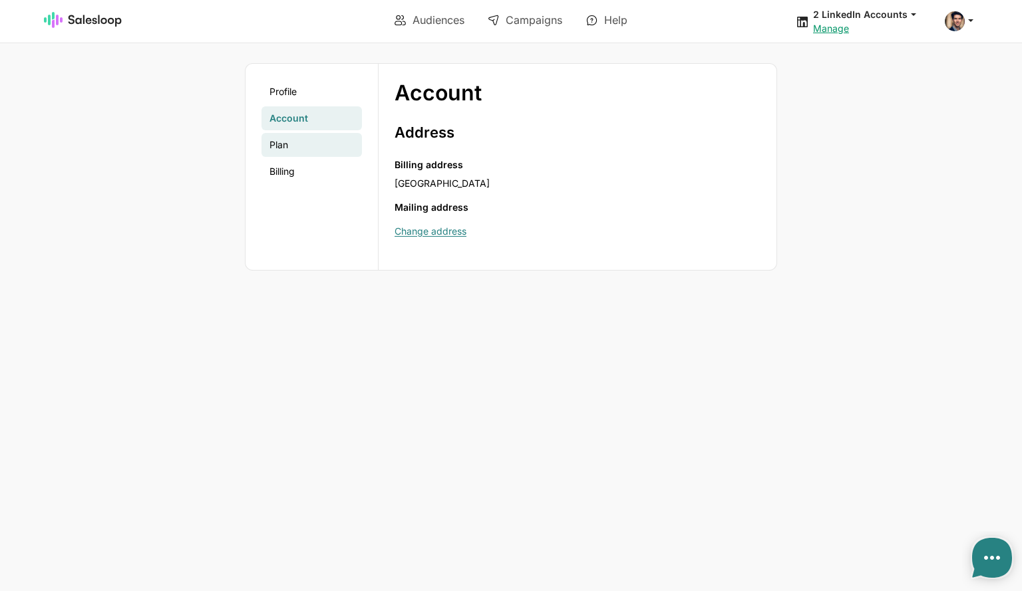
click at [303, 148] on link "Plan" at bounding box center [311, 145] width 100 height 24
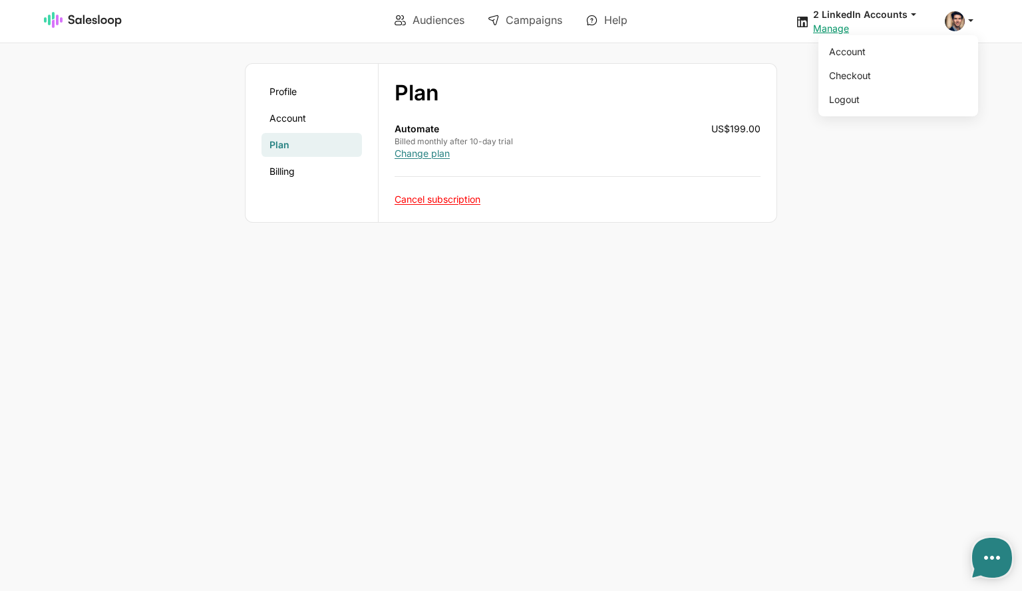
click at [968, 17] on icon at bounding box center [970, 20] width 12 height 12
click at [265, 124] on link "Account" at bounding box center [311, 118] width 100 height 24
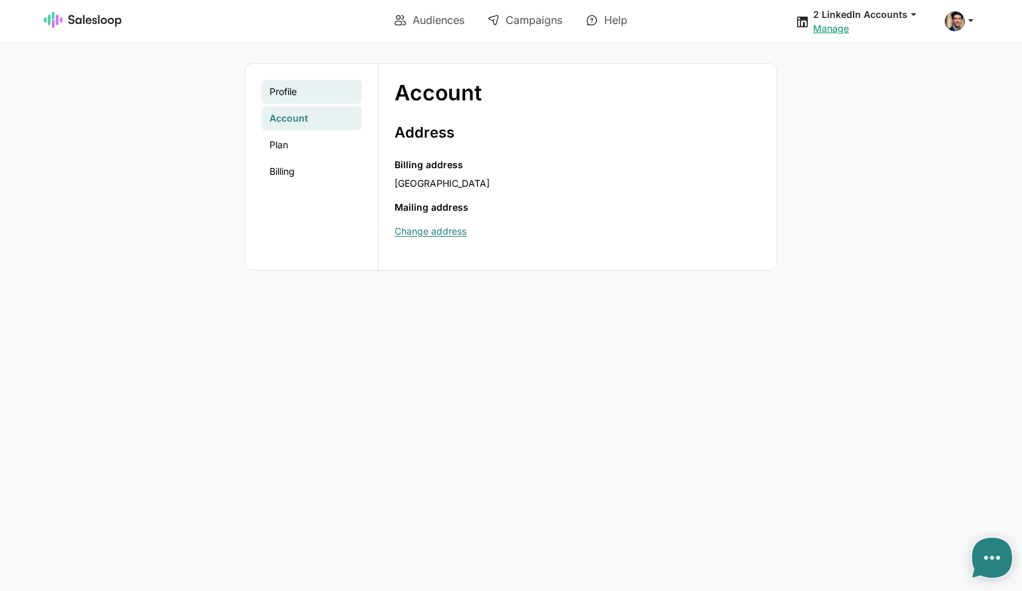
click at [277, 94] on link "Profile" at bounding box center [311, 92] width 100 height 24
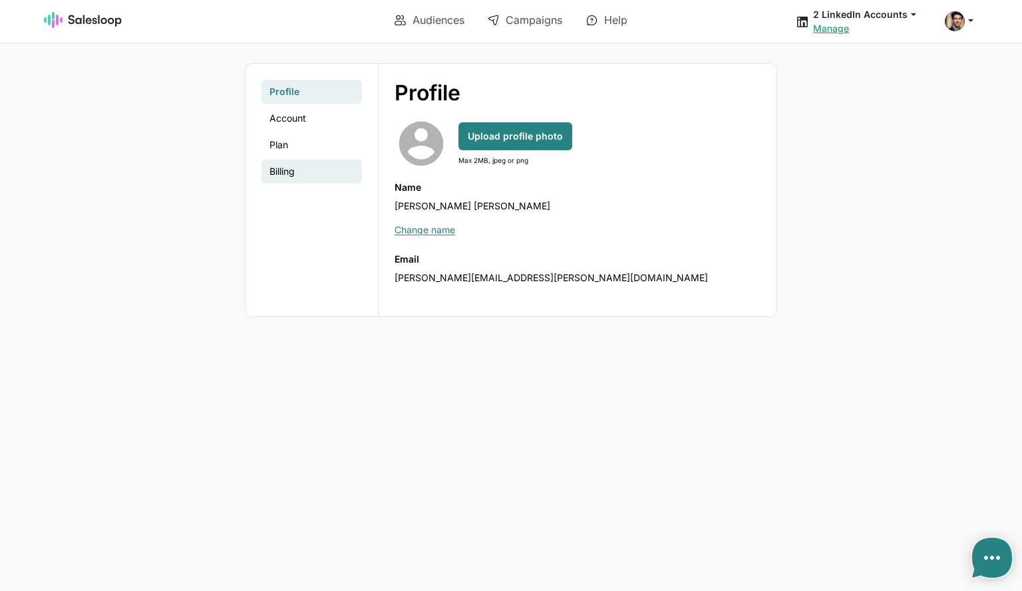
click at [291, 170] on link "Billing" at bounding box center [311, 172] width 100 height 24
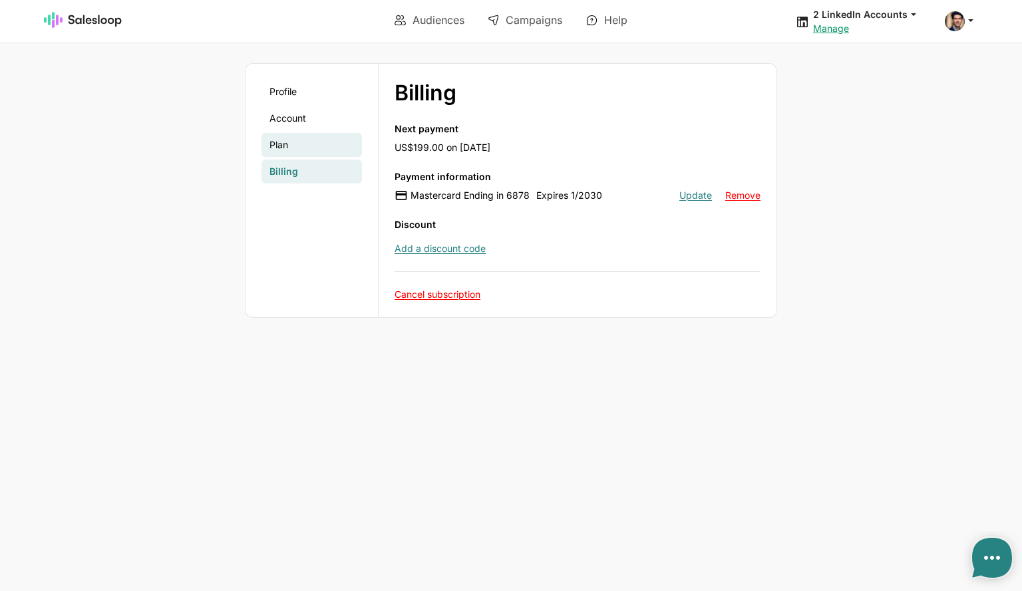
click at [278, 144] on link "Plan" at bounding box center [311, 145] width 100 height 24
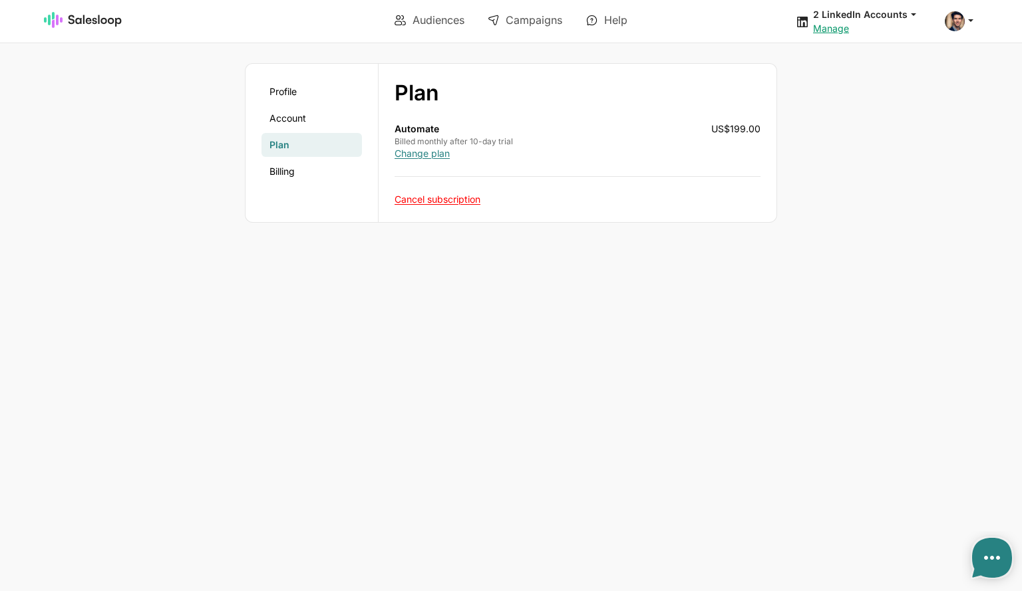
type textarea "x"
click at [630, 406] on body "Audiences Campaigns Help 2 LinkedIn Accounts jobs: [DATE] 09:00:56 Audience: We…" at bounding box center [511, 295] width 1022 height 591
click at [429, 27] on link "Audiences" at bounding box center [429, 20] width 88 height 23
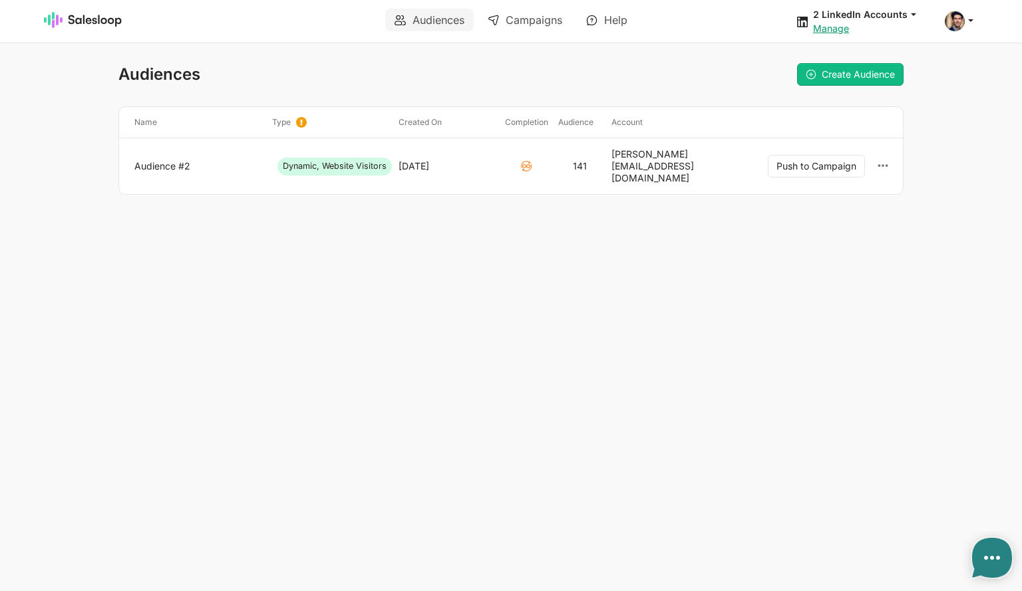
type textarea "x"
